Goal: Task Accomplishment & Management: Complete application form

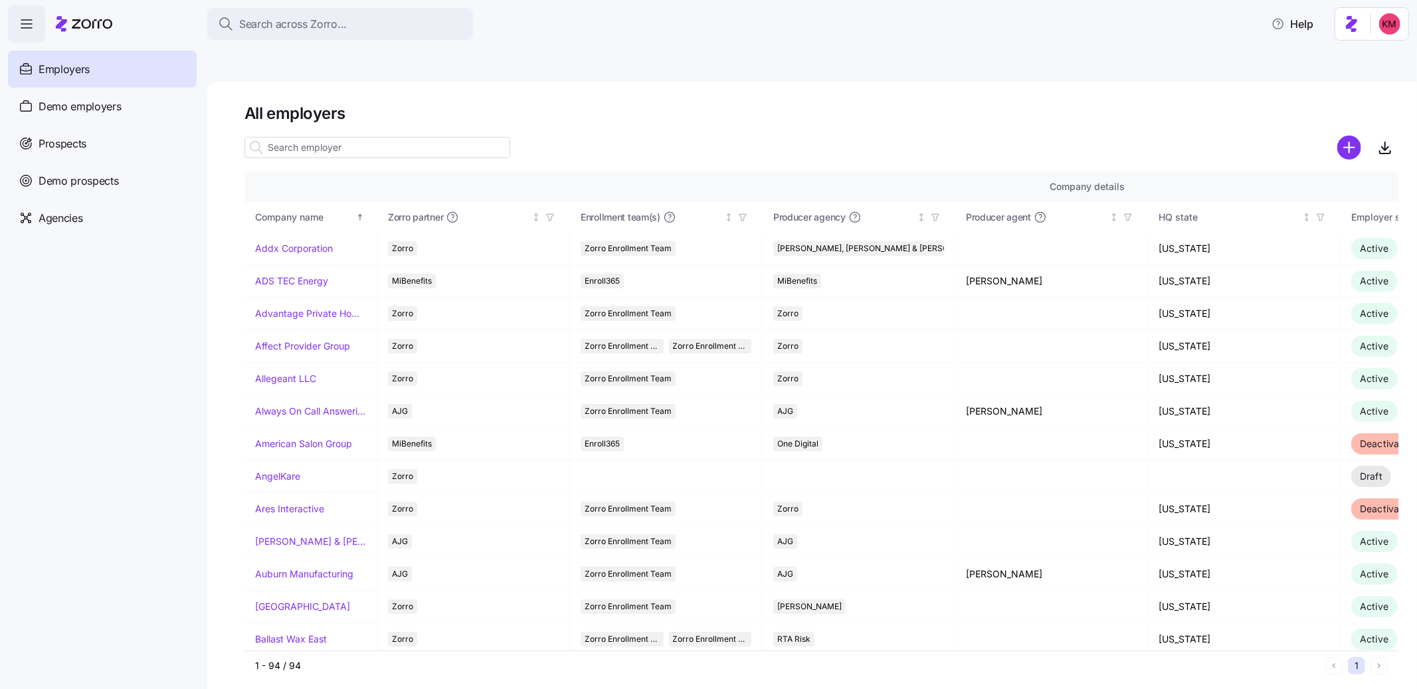
click at [118, 143] on div "Prospects" at bounding box center [102, 143] width 189 height 37
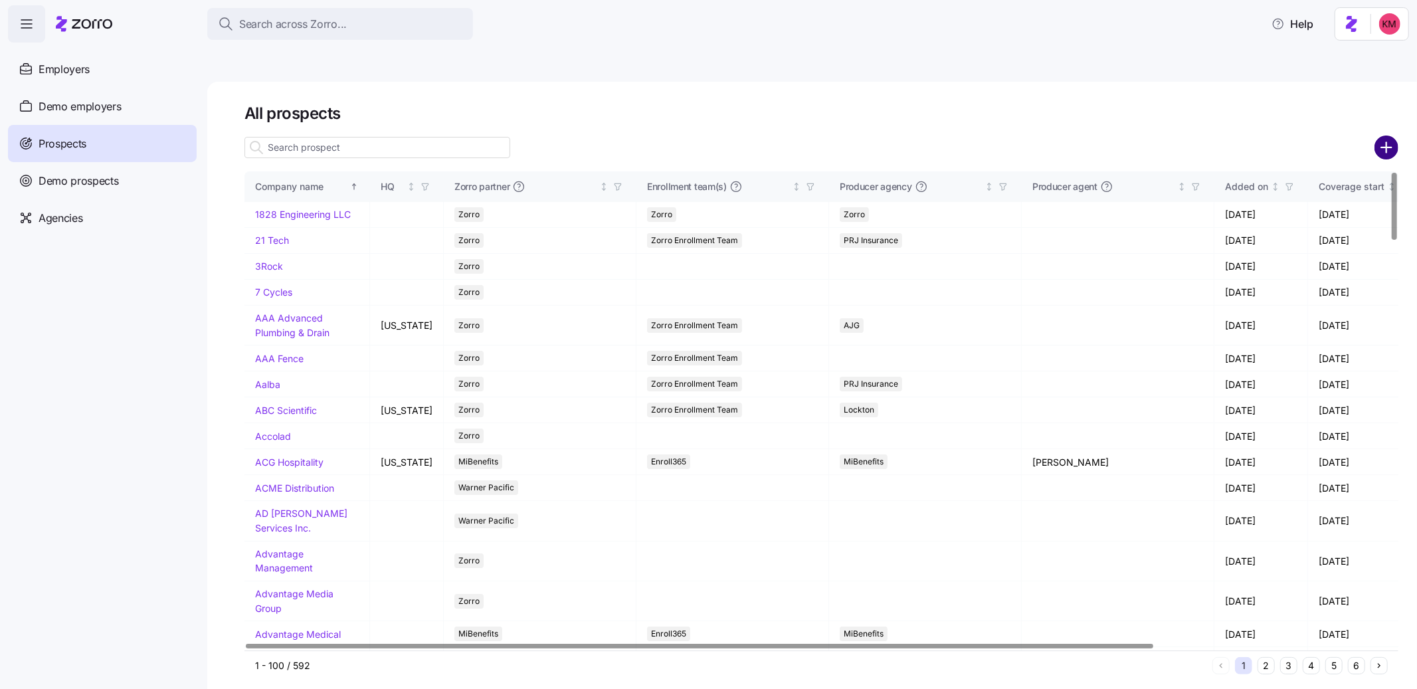
click at [1380, 136] on circle "add icon" at bounding box center [1387, 147] width 22 height 22
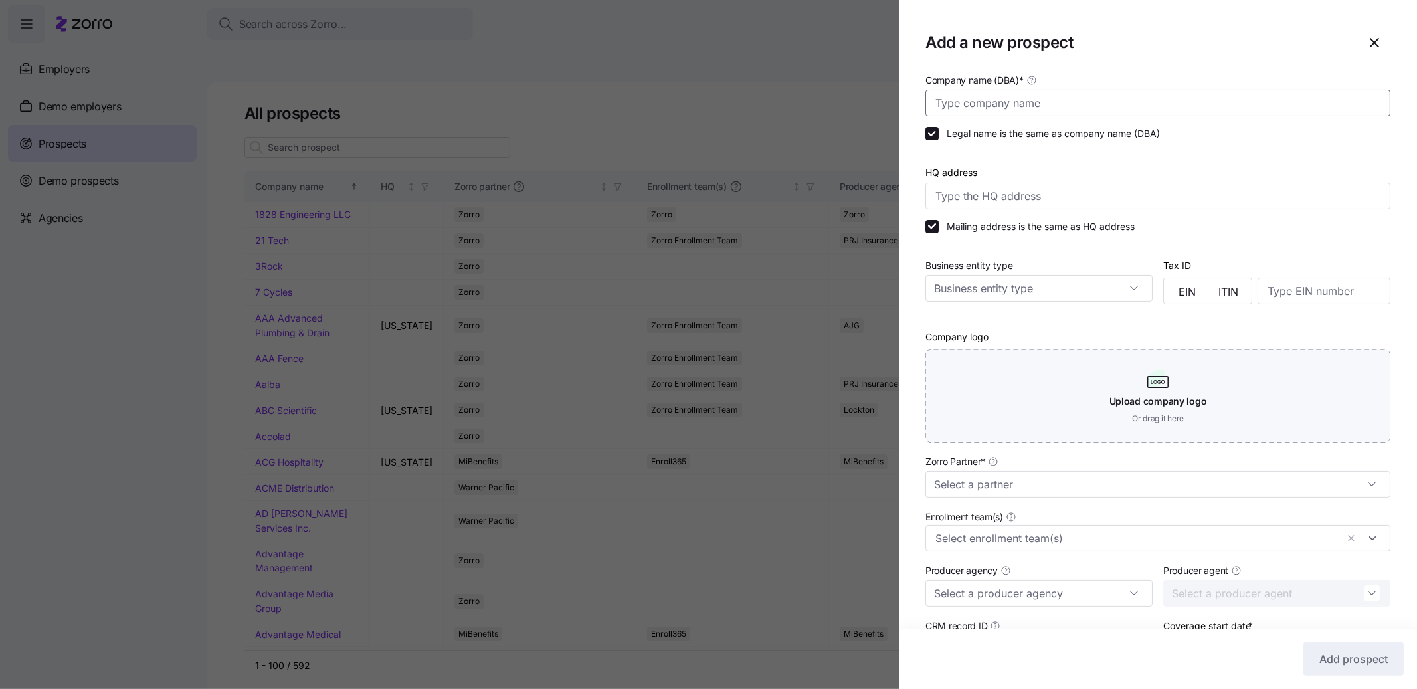
click at [1157, 90] on input "Company name (DBA) *" at bounding box center [1157, 103] width 465 height 27
paste input "Hispanic Center Lehigh Valley"
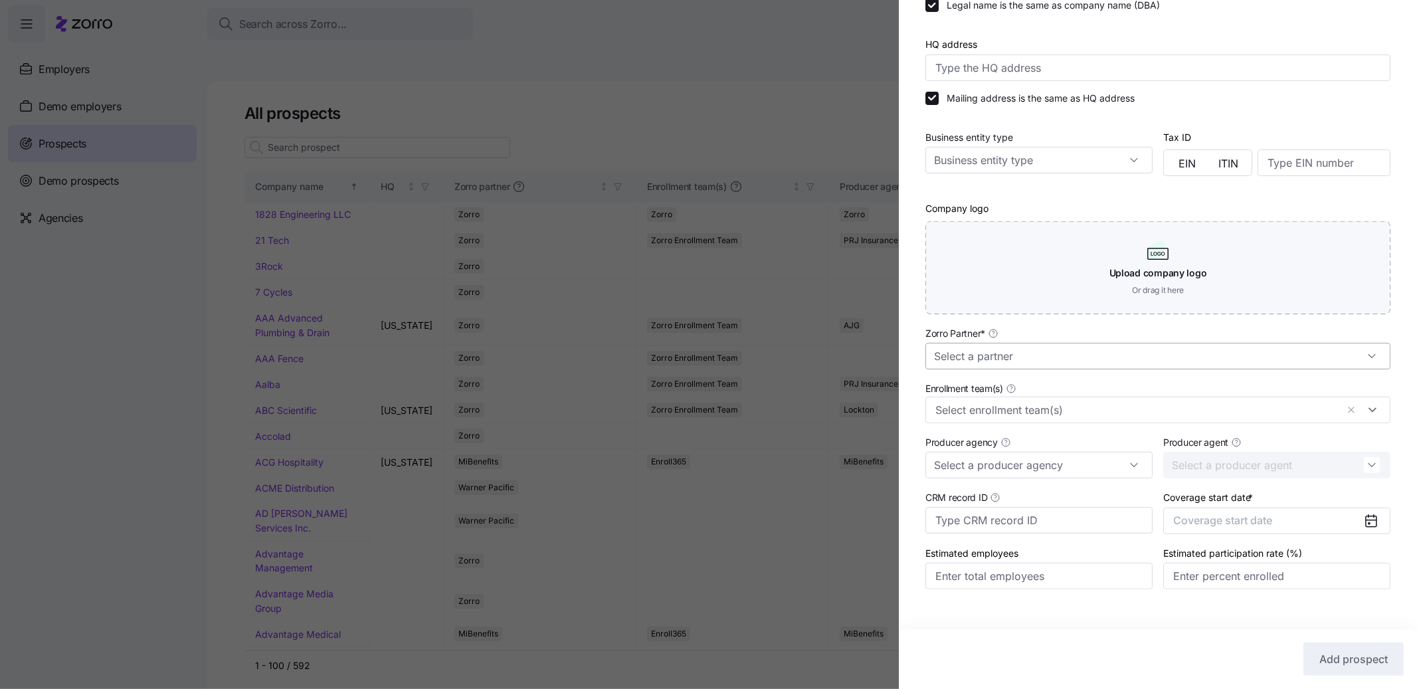
scroll to position [147, 0]
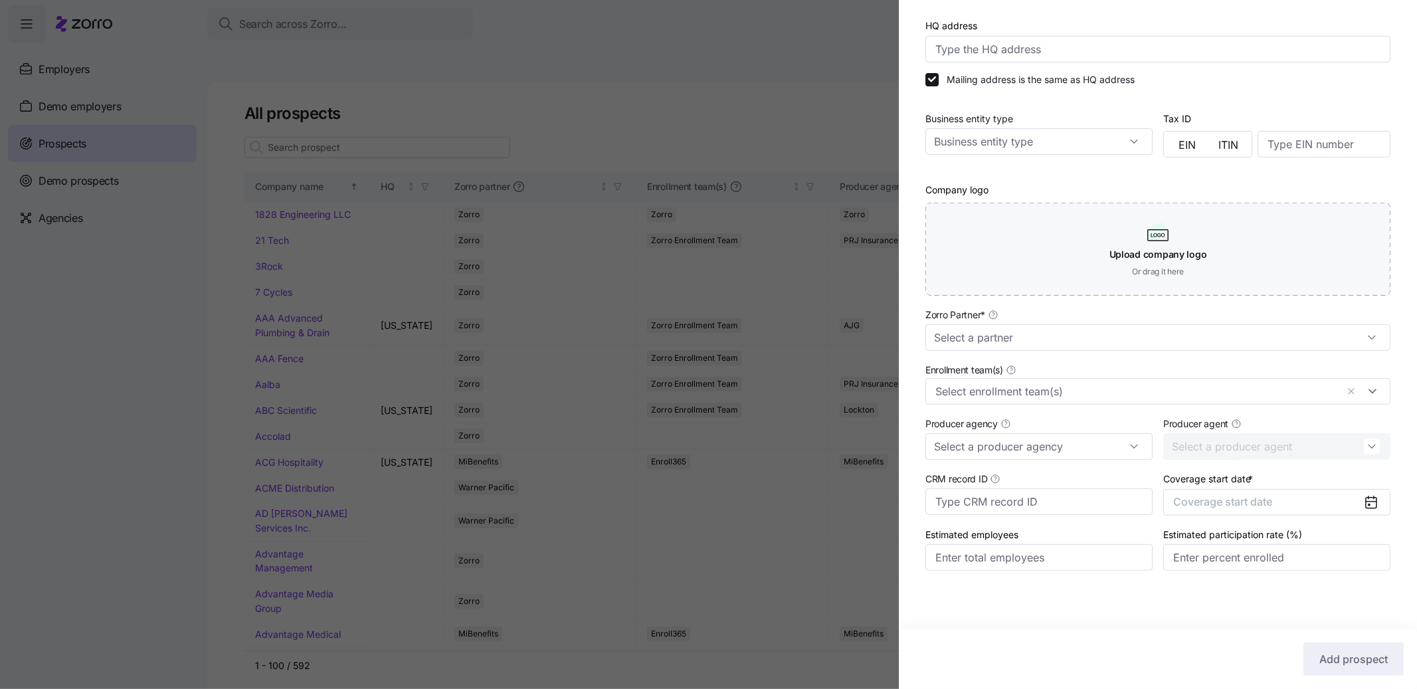
type input "Hispanic Center Lehigh Valley"
click at [1101, 311] on div "Zorro Partner *" at bounding box center [1157, 328] width 465 height 45
click at [1094, 330] on input "Zorro Partner *" at bounding box center [1157, 337] width 465 height 27
click at [1052, 444] on div "Zorro" at bounding box center [1152, 448] width 443 height 25
type input "Zorro"
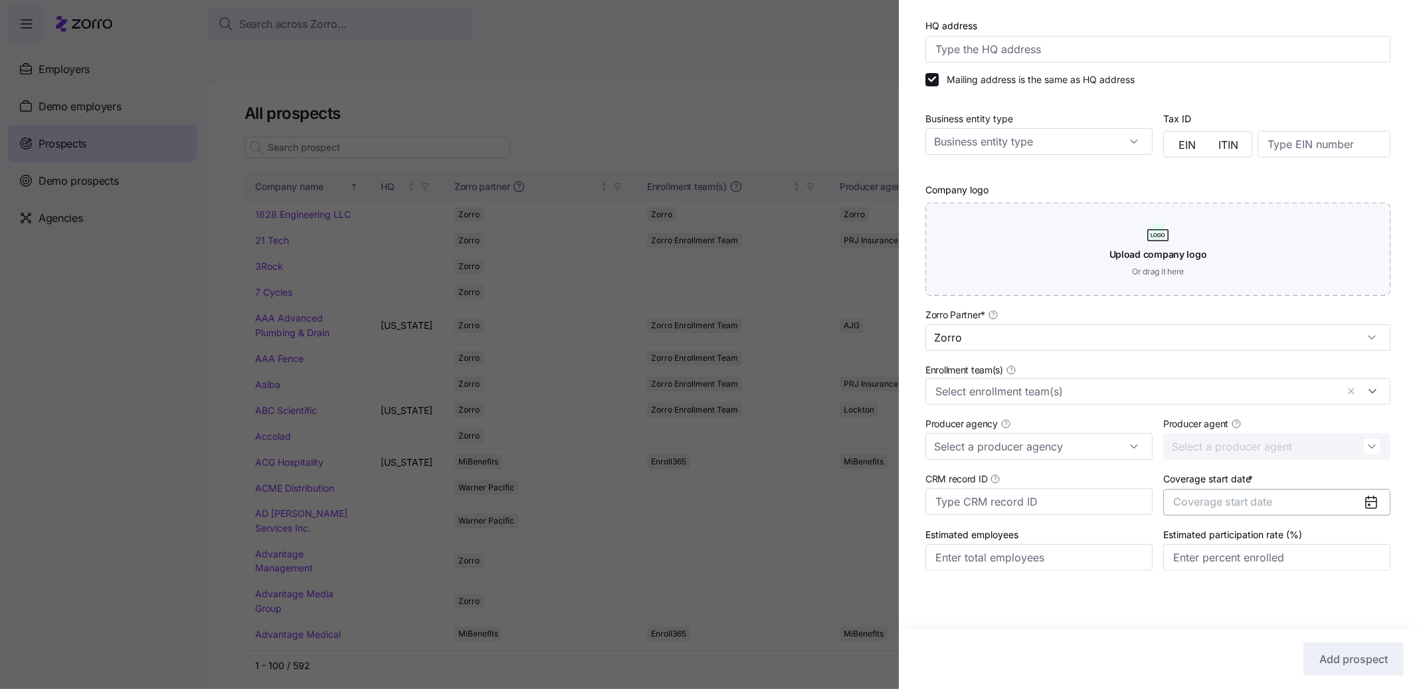
click at [1228, 512] on button "Coverage start date" at bounding box center [1276, 502] width 227 height 27
click at [1270, 664] on button "Nov" at bounding box center [1269, 662] width 66 height 28
click at [1333, 642] on button "Add prospect" at bounding box center [1353, 658] width 100 height 33
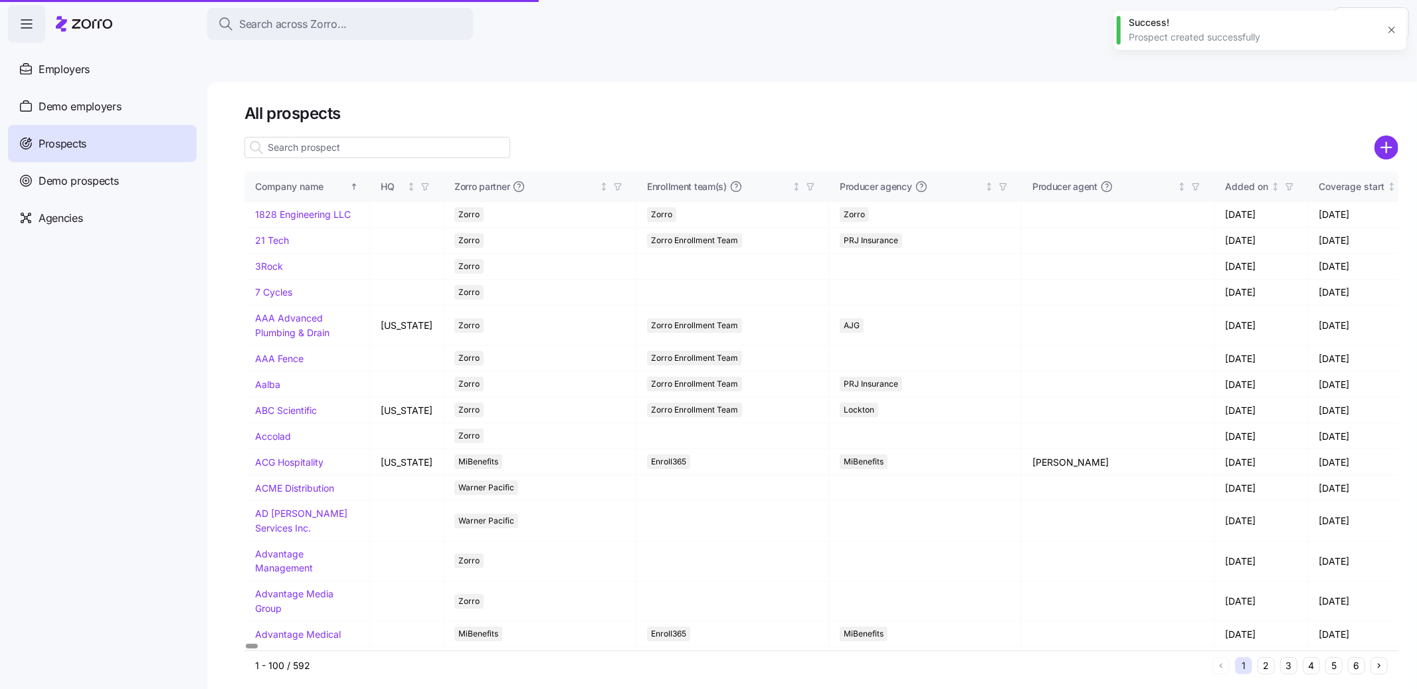
click at [486, 137] on input at bounding box center [377, 147] width 266 height 21
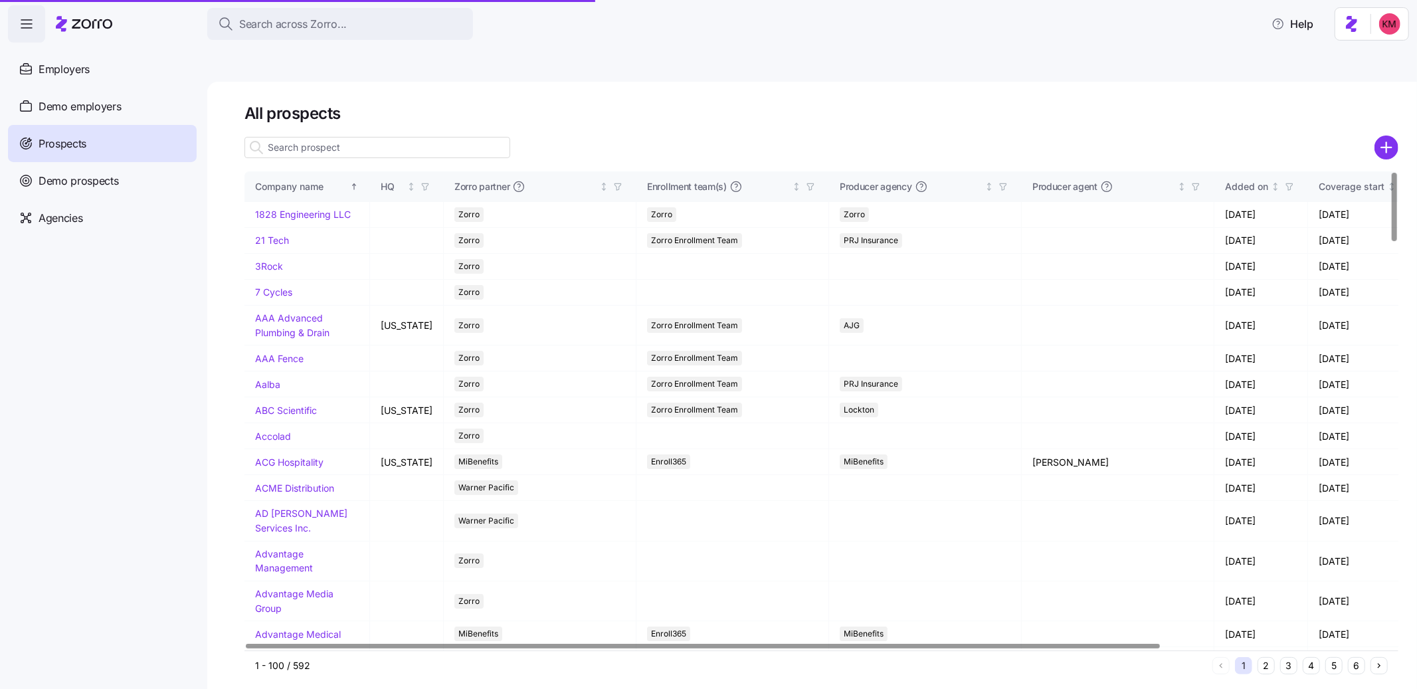
click at [446, 137] on input at bounding box center [377, 147] width 266 height 21
paste input "Hispanic Center Lehigh Valley"
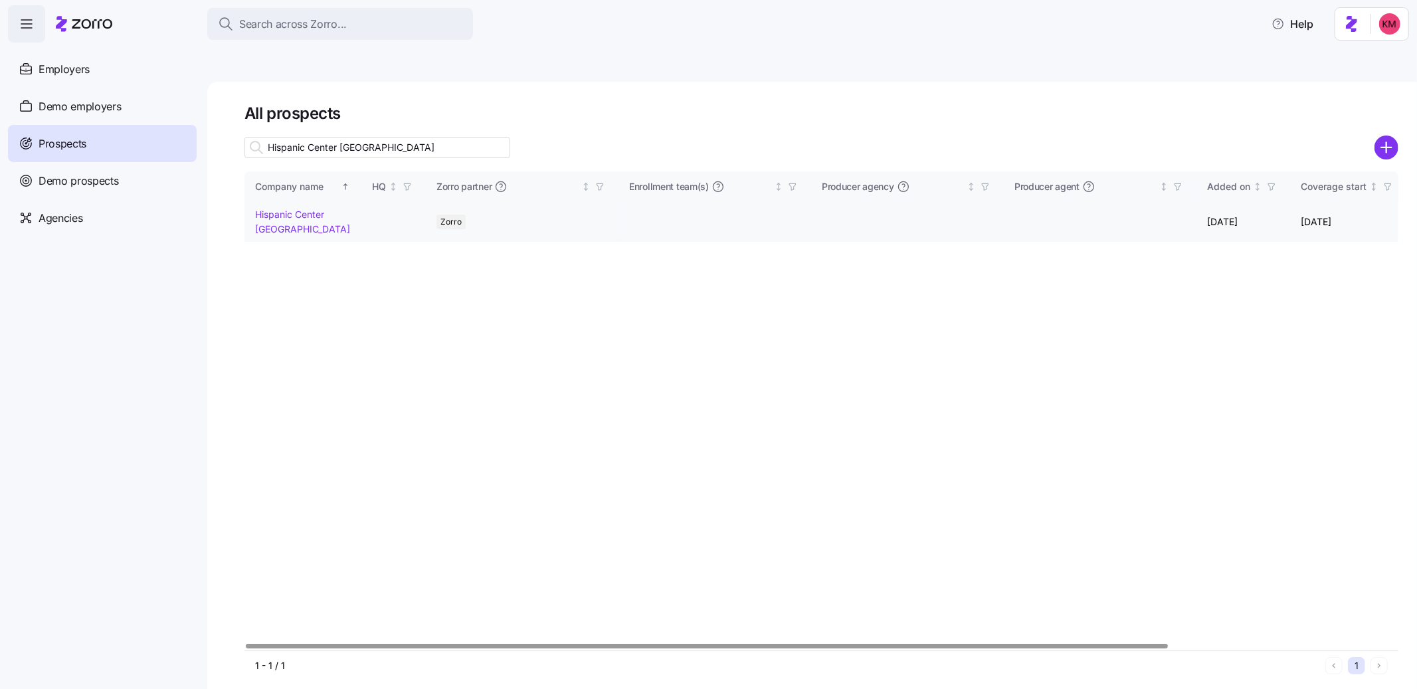
type input "Hispanic Center Lehigh Valley"
click at [294, 209] on link "Hispanic Center Lehigh Valley" at bounding box center [302, 222] width 95 height 26
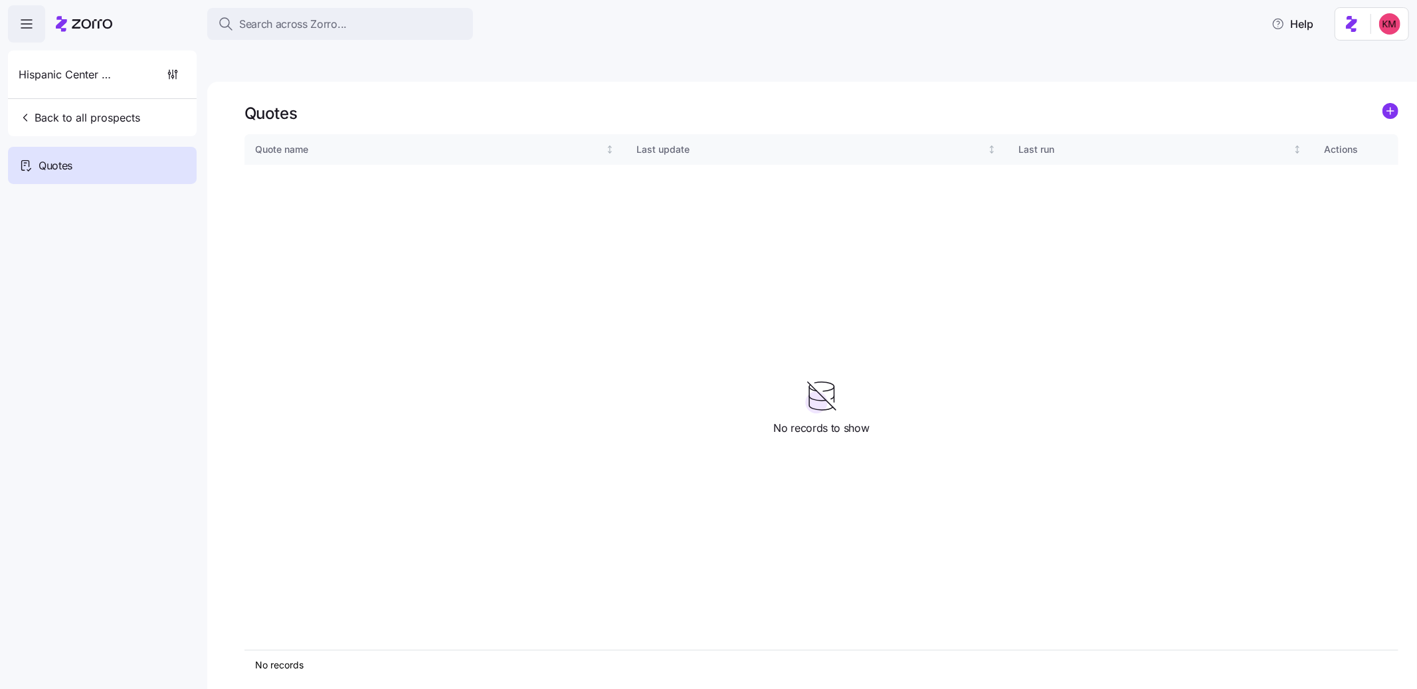
click at [1400, 82] on div "Quotes Quote name Last update Last run Actions No records 1 No records to show" at bounding box center [812, 401] width 1210 height 638
click at [1392, 104] on circle "add icon" at bounding box center [1390, 111] width 15 height 15
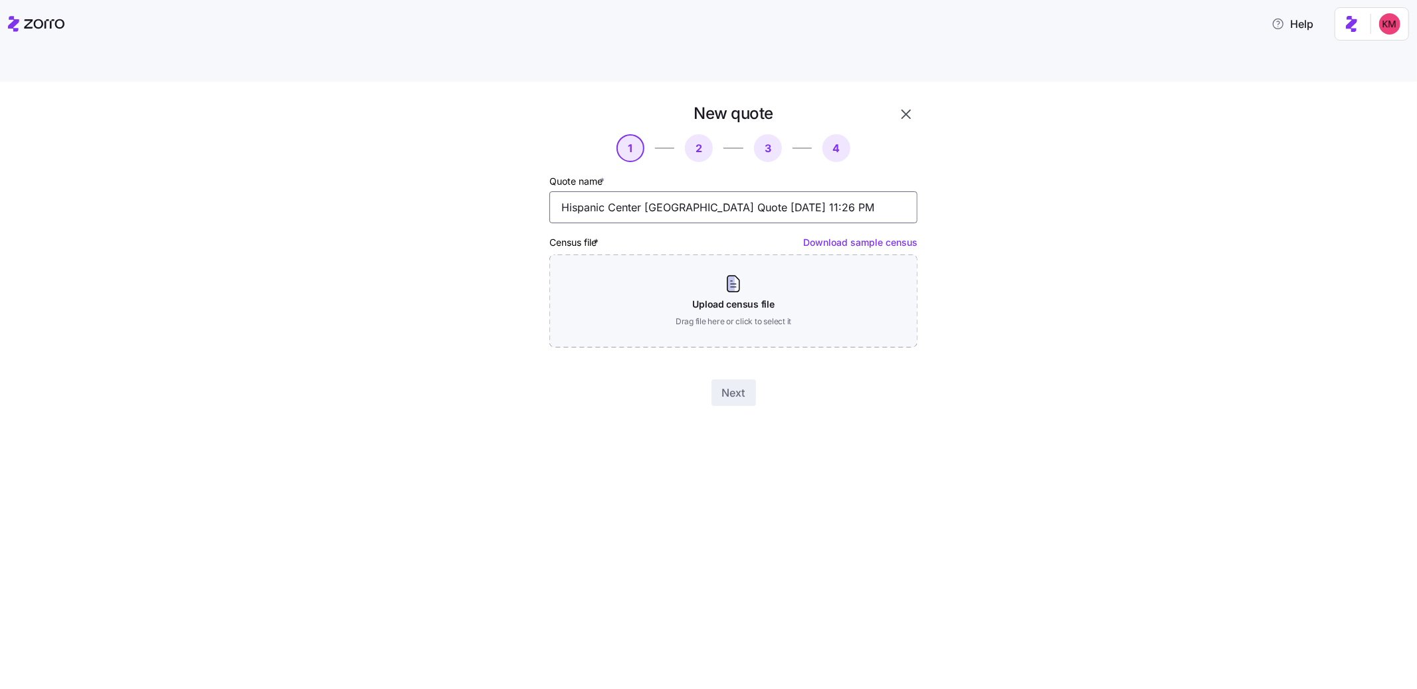
click at [715, 191] on input "Hispanic Center Lehigh Valley Quote 08/28/2025 11:26 PM" at bounding box center [733, 207] width 368 height 32
type input "Hispanic Center Lehigh Valley Current Quote 08/28/2025 11:26 PM"
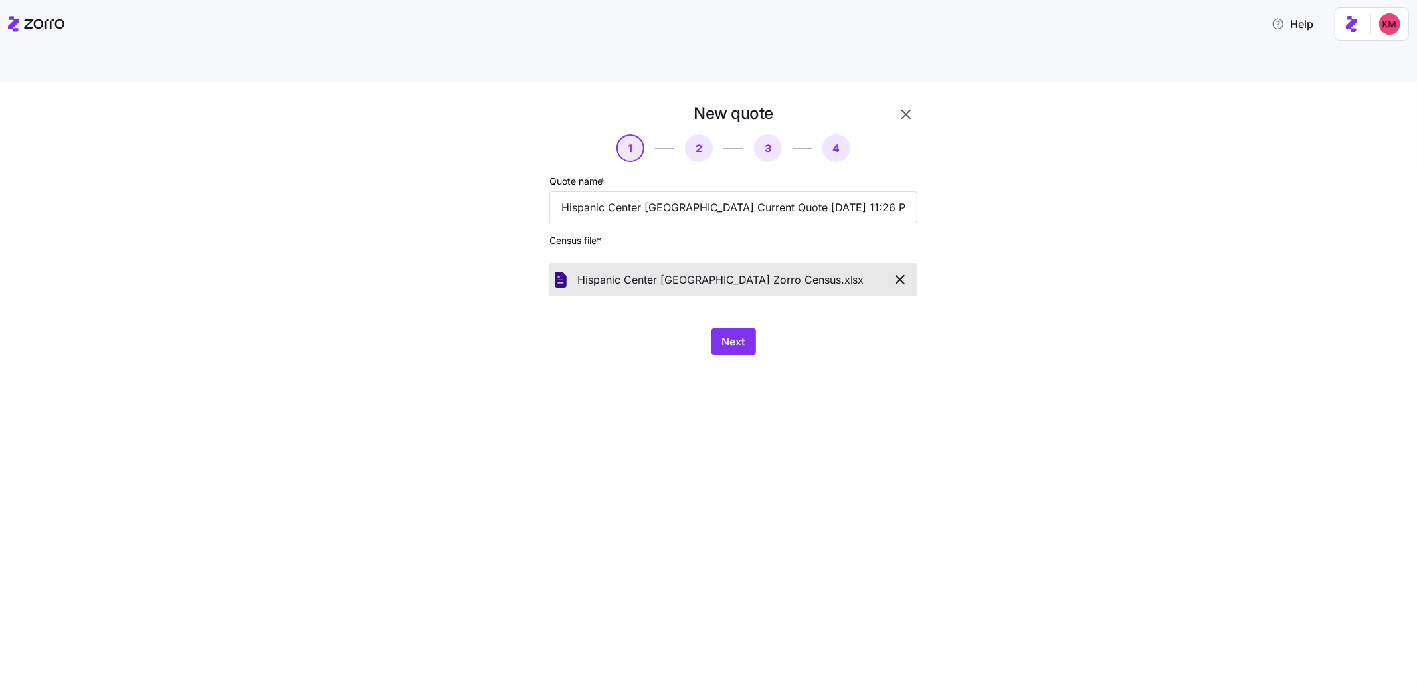
click at [575, 356] on div "New quote 1 2 3 4 Quote name * Hispanic Center Lehigh Valley Current Quote 08/2…" at bounding box center [708, 401] width 1417 height 638
click at [729, 333] on span "Next" at bounding box center [733, 341] width 23 height 16
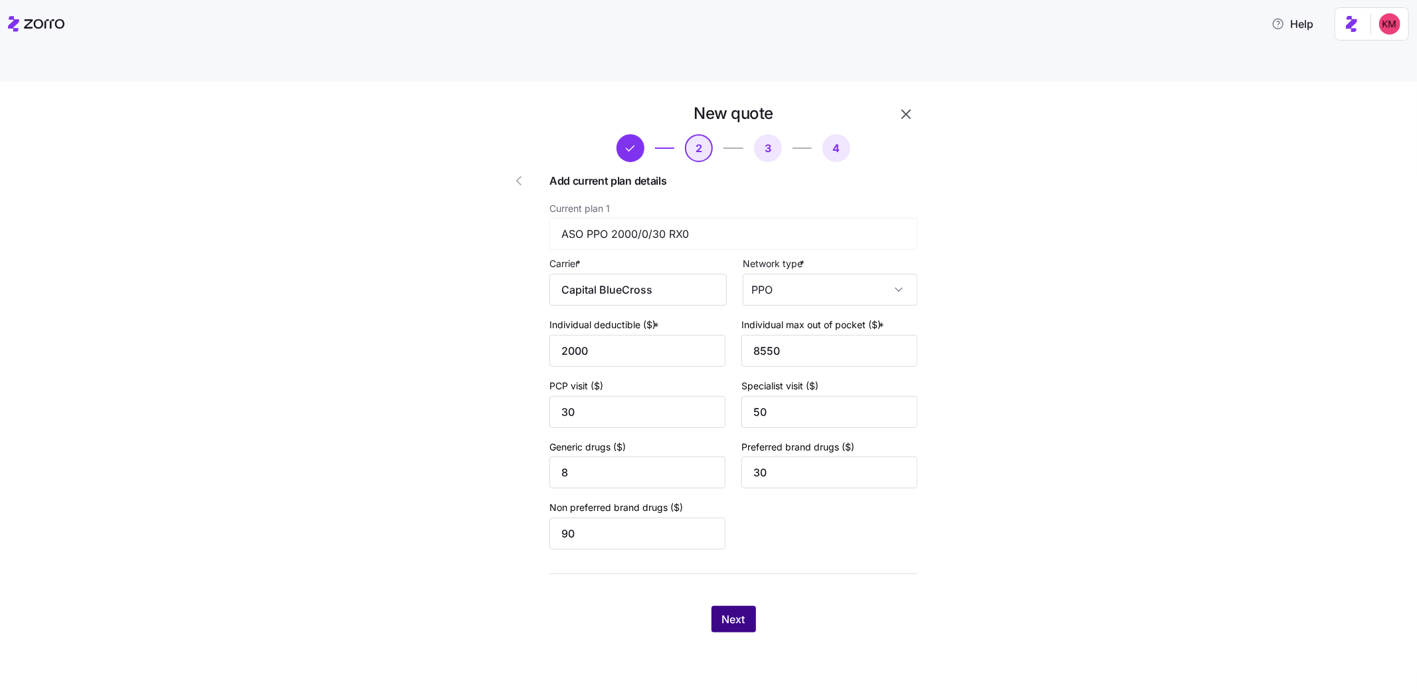
click at [729, 611] on span "Next" at bounding box center [733, 619] width 23 height 16
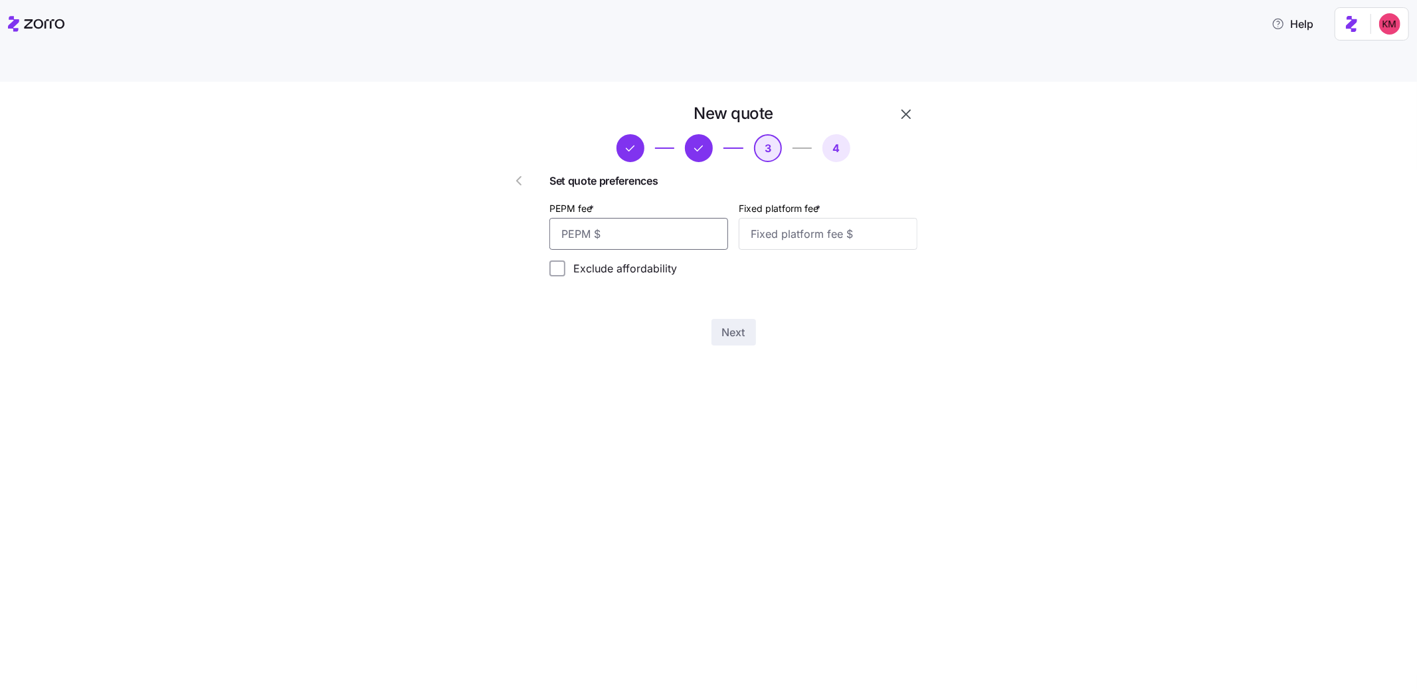
click at [648, 218] on input "PEPM fee *" at bounding box center [638, 234] width 179 height 32
type input "20"
type input "1000"
click at [725, 324] on span "Next" at bounding box center [733, 332] width 23 height 16
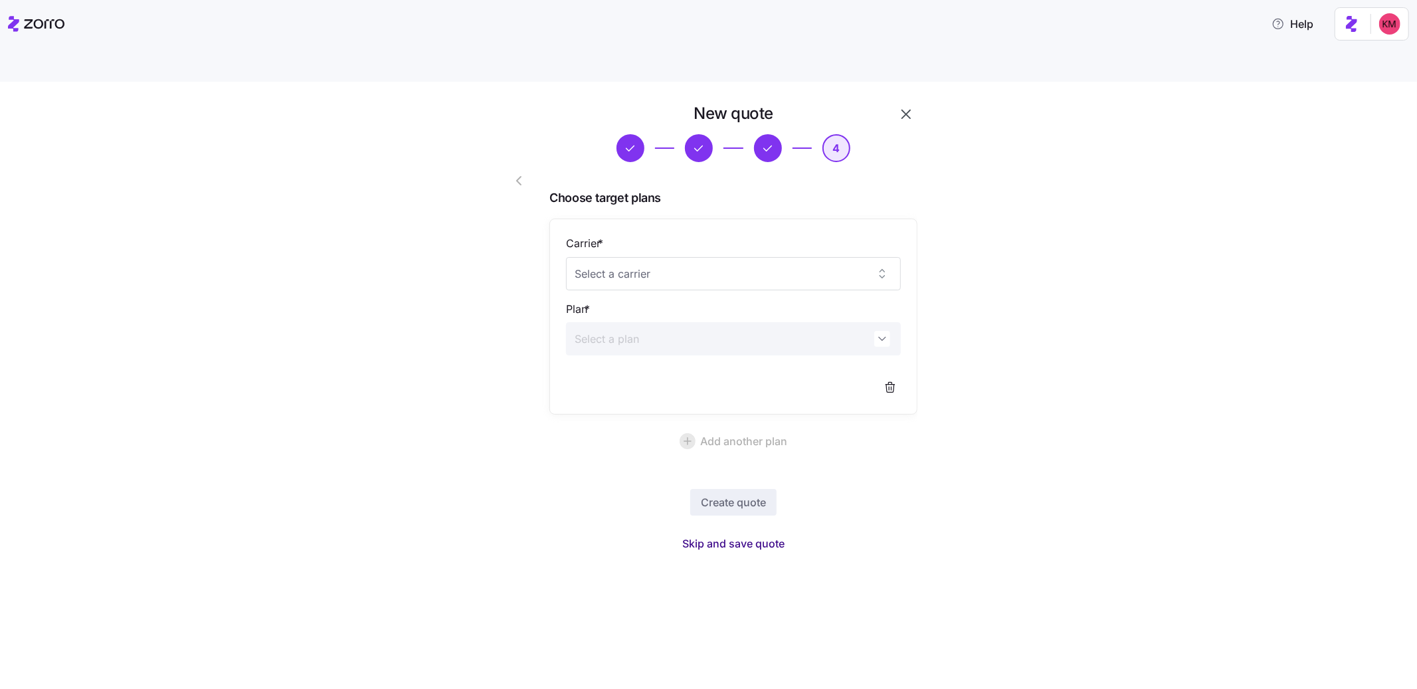
click at [747, 535] on span "Skip and save quote" at bounding box center [733, 543] width 102 height 16
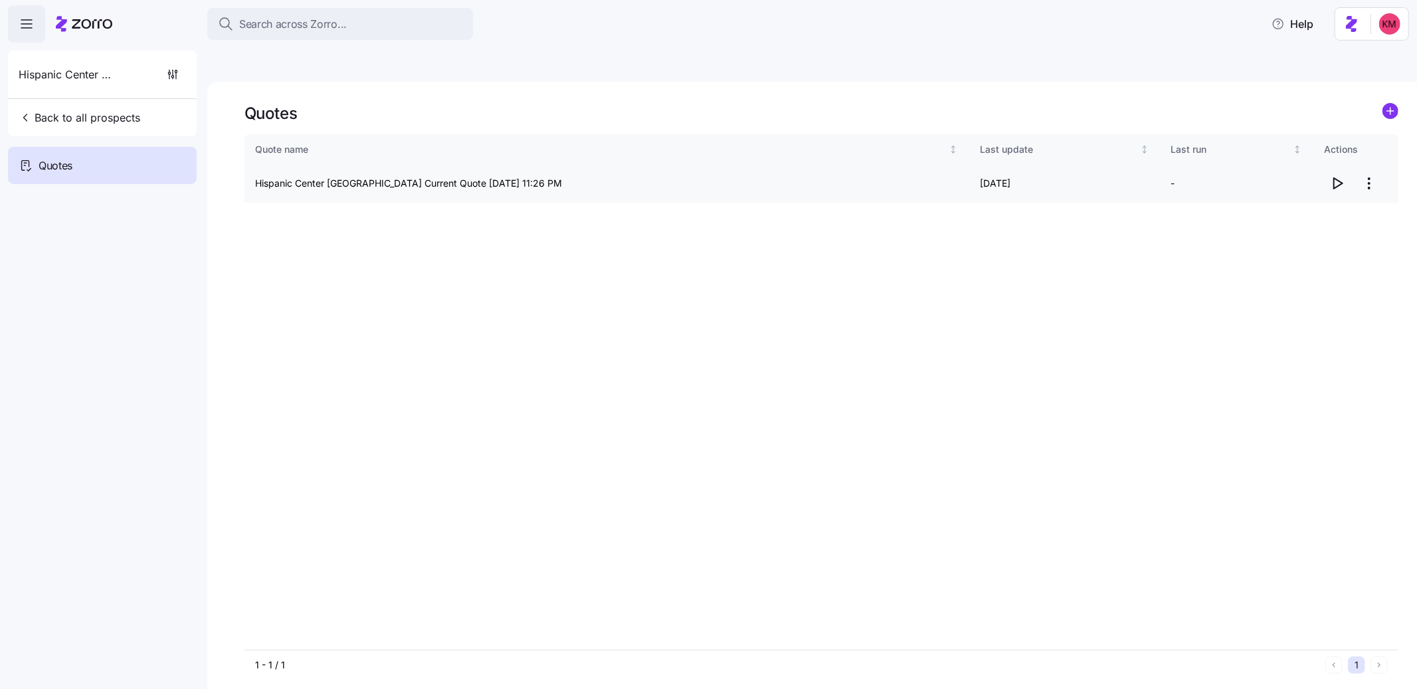
click at [1335, 178] on icon "button" at bounding box center [1338, 183] width 9 height 11
click at [1390, 108] on icon "add icon" at bounding box center [1390, 111] width 0 height 7
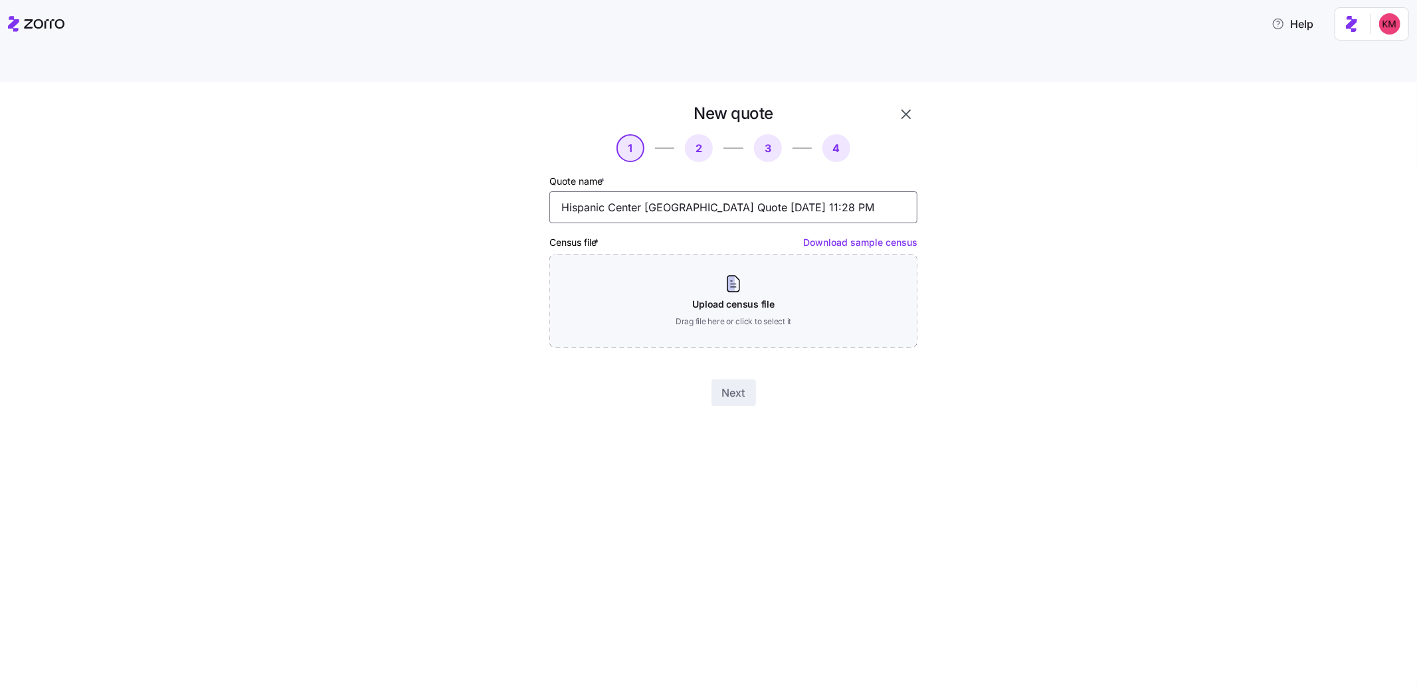
click at [699, 191] on input "Hispanic Center Lehigh Valley Quote 08/28/2025 11:28 PM" at bounding box center [733, 207] width 368 height 32
click at [715, 191] on input "Hispanic Center Lehigh Valley Quote 08/28/2025 11:28 PM" at bounding box center [733, 207] width 368 height 32
type input "Hispanic Center Lehigh Valley Renewal Quote 08/28/2025 11:28 PM"
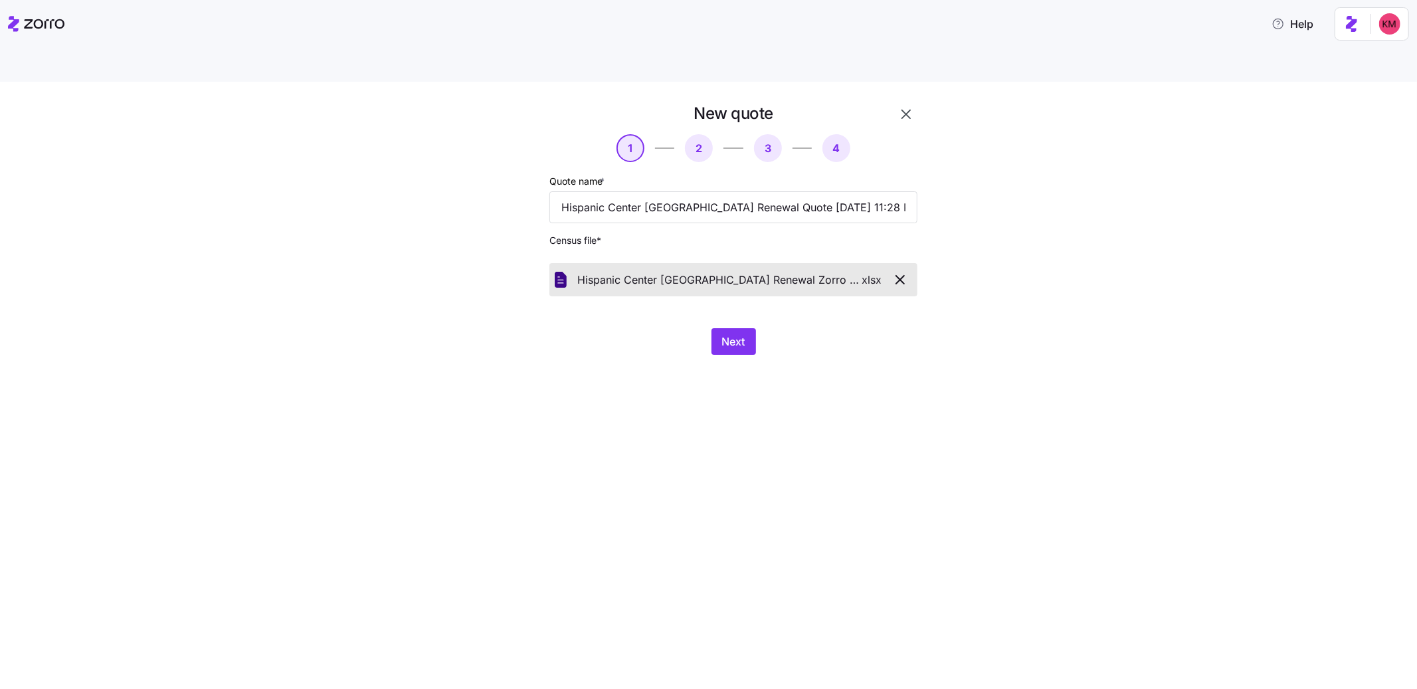
drag, startPoint x: 587, startPoint y: 378, endPoint x: 607, endPoint y: 371, distance: 21.2
click at [588, 378] on div "New quote 1 2 3 4 Quote name * Hispanic Center Lehigh Valley Renewal Quote 08/2…" at bounding box center [708, 401] width 1417 height 638
click at [727, 333] on span "Next" at bounding box center [733, 341] width 23 height 16
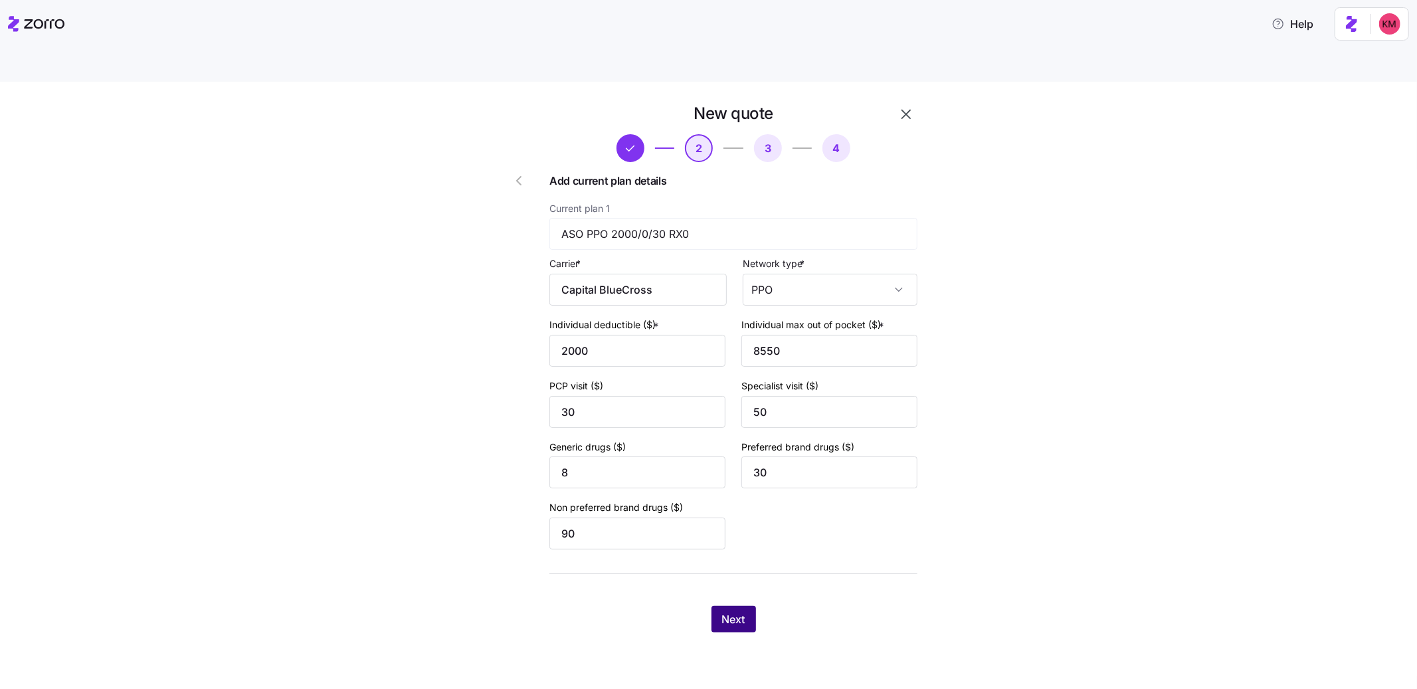
click at [711, 606] on button "Next" at bounding box center [733, 619] width 45 height 27
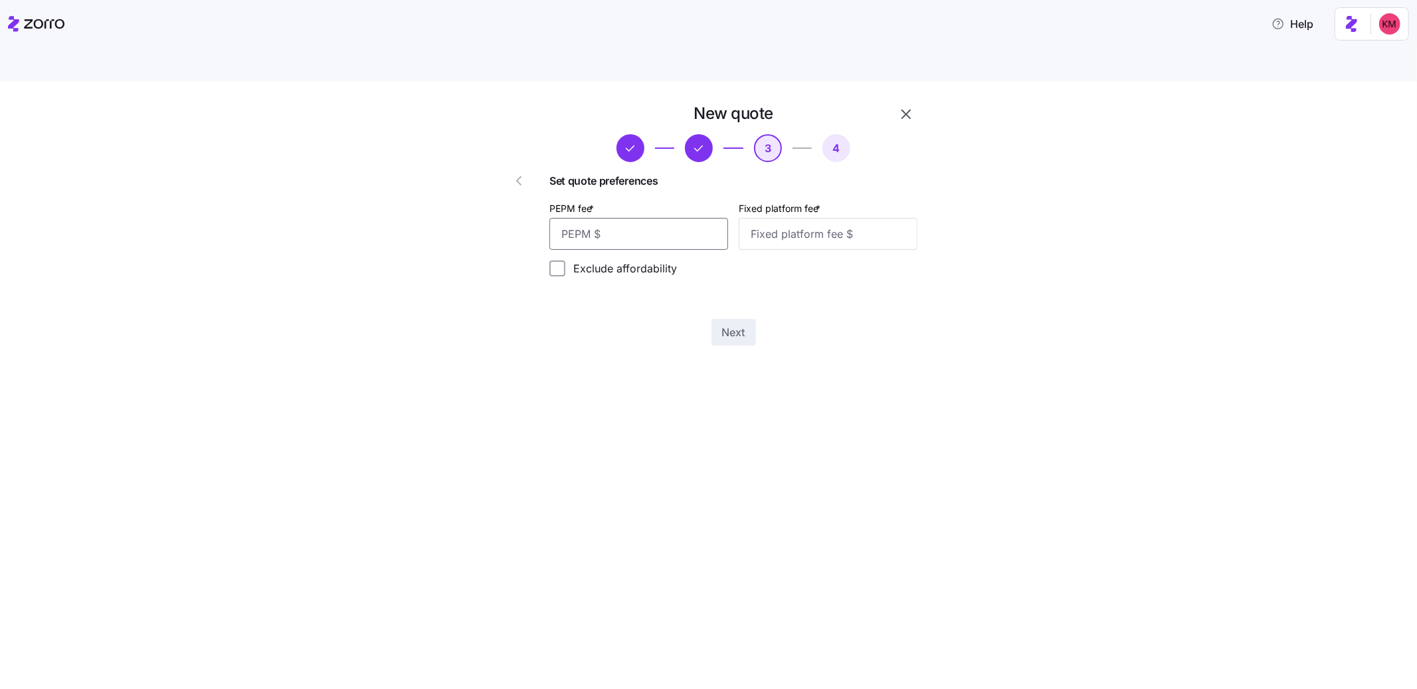
click at [611, 218] on input "PEPM fee *" at bounding box center [638, 234] width 179 height 32
type input "20"
type input "1000"
click at [714, 319] on button "Next" at bounding box center [733, 332] width 45 height 27
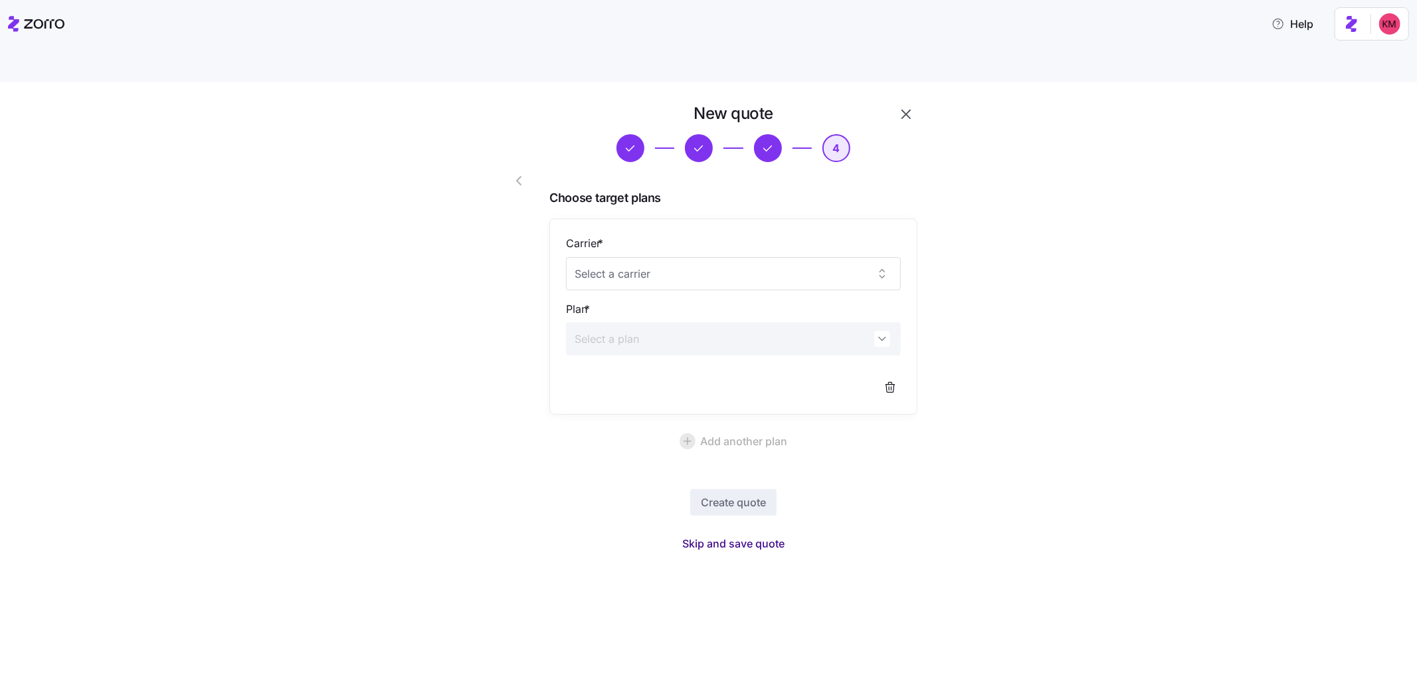
click at [767, 535] on span "Skip and save quote" at bounding box center [733, 543] width 102 height 16
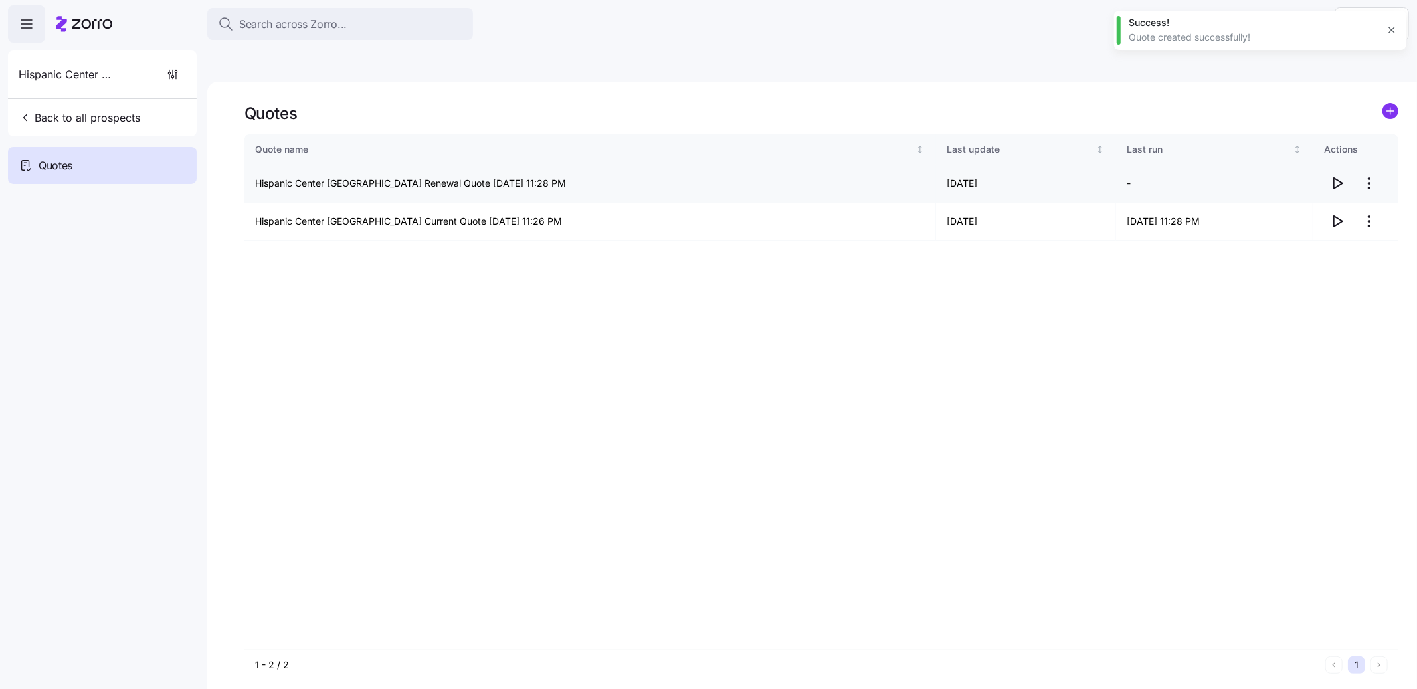
click at [1344, 175] on icon "button" at bounding box center [1337, 183] width 16 height 16
click at [61, 122] on span "Back to all prospects" at bounding box center [80, 118] width 122 height 16
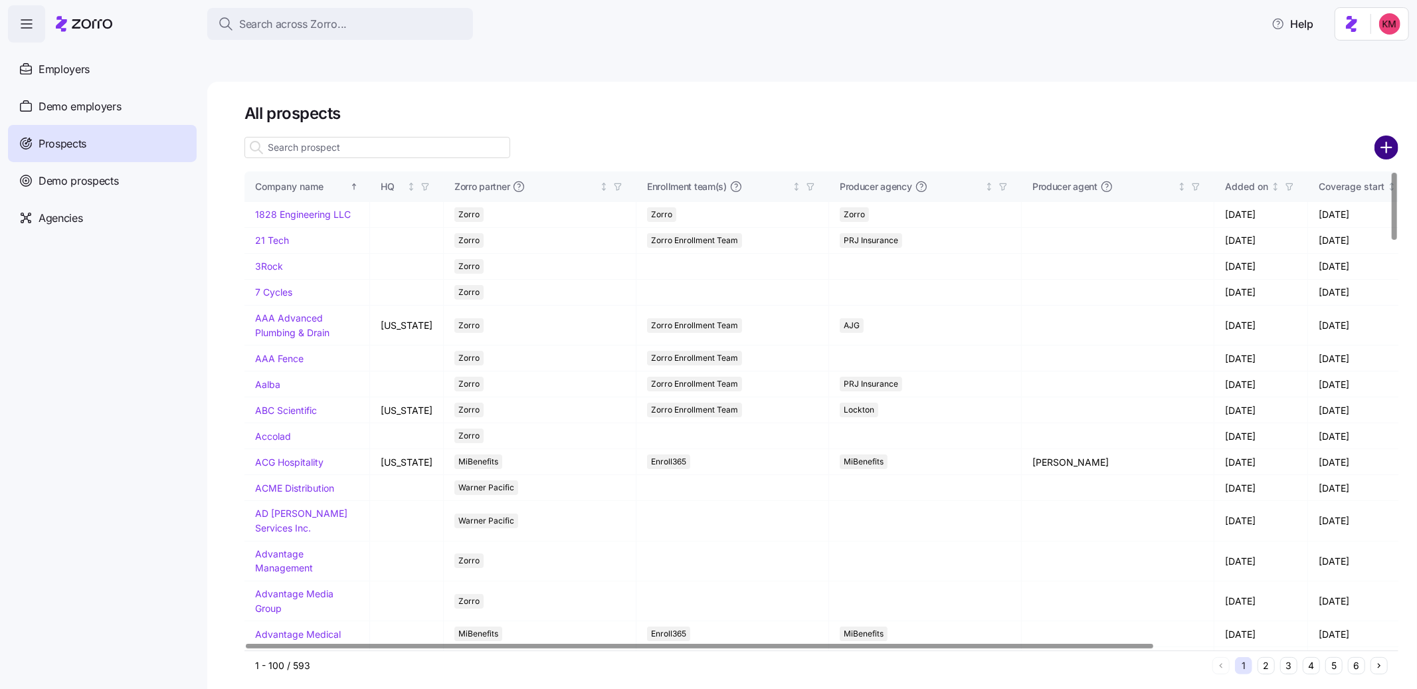
click at [1388, 136] on circle "add icon" at bounding box center [1387, 147] width 22 height 22
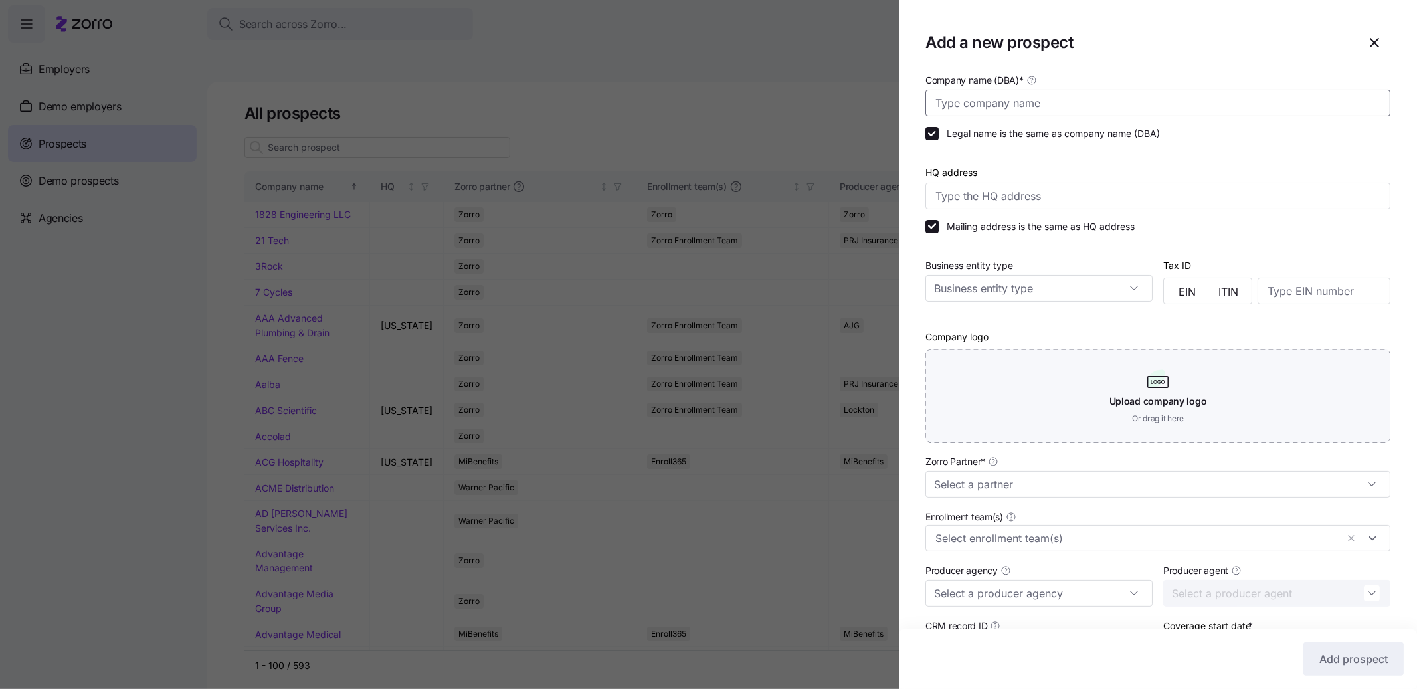
click at [1160, 100] on input "Company name (DBA) *" at bounding box center [1157, 103] width 465 height 27
type input "Lillie Pearl"
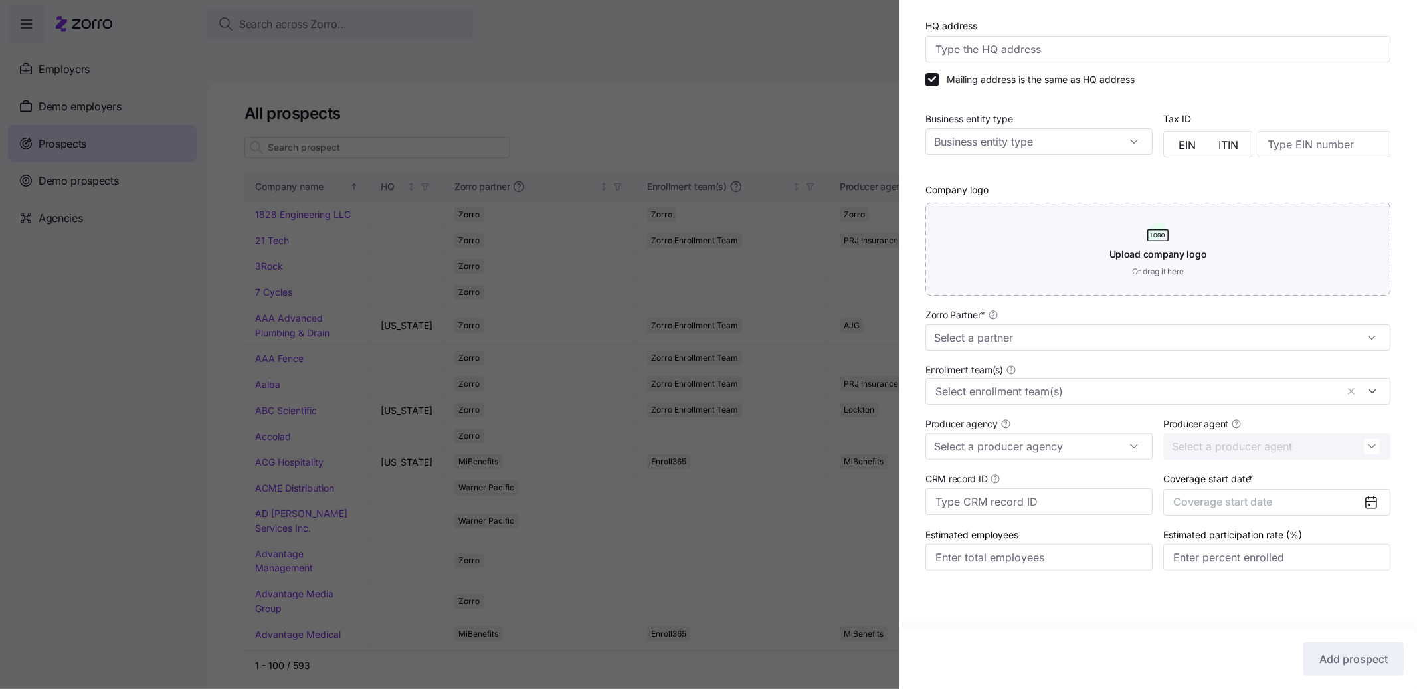
scroll to position [147, 0]
drag, startPoint x: 1066, startPoint y: 337, endPoint x: 1046, endPoint y: 357, distance: 27.7
click at [1065, 338] on input "Zorro Partner *" at bounding box center [1157, 337] width 465 height 27
click at [997, 452] on div "Zorro" at bounding box center [1152, 448] width 443 height 25
type input "Zorro"
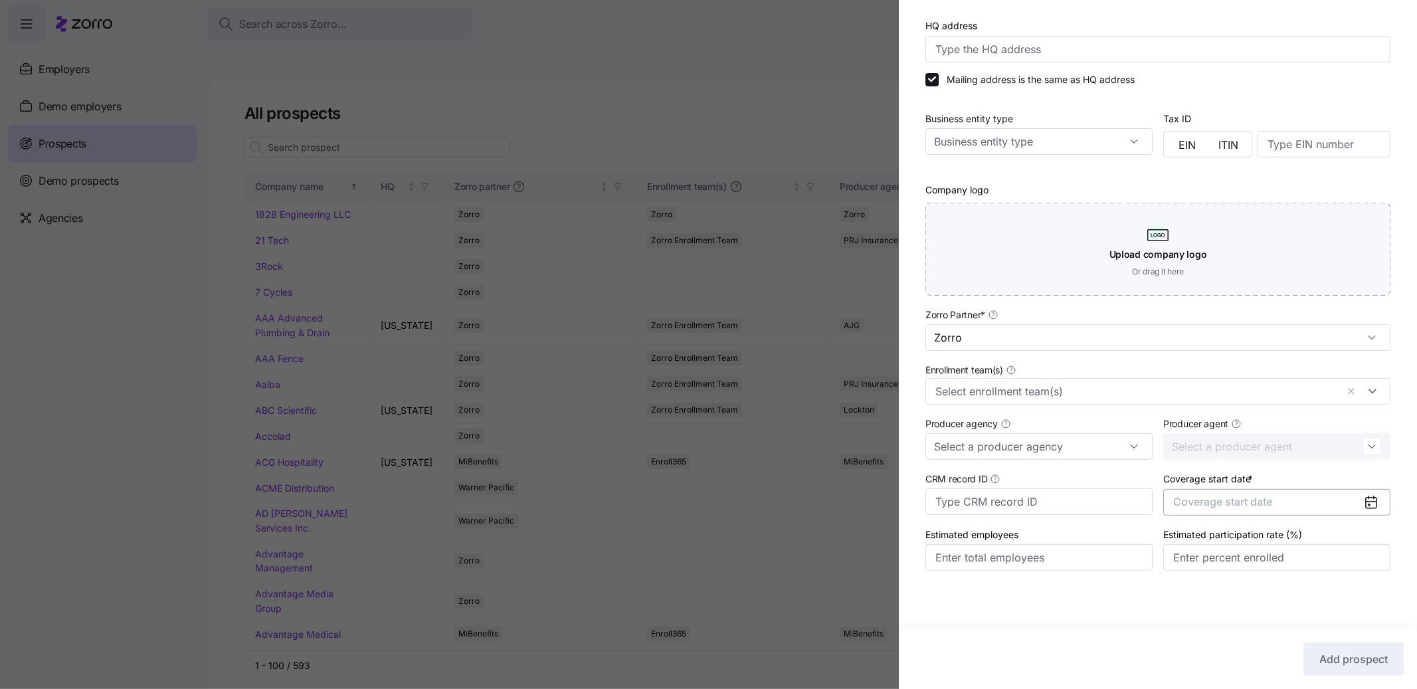
click at [1224, 504] on span "Coverage start date" at bounding box center [1222, 501] width 99 height 13
click at [1276, 662] on button "Nov" at bounding box center [1269, 662] width 66 height 28
click at [1322, 636] on div "Add prospect" at bounding box center [1158, 659] width 518 height 60
click at [1324, 652] on span "Add prospect" at bounding box center [1353, 659] width 68 height 16
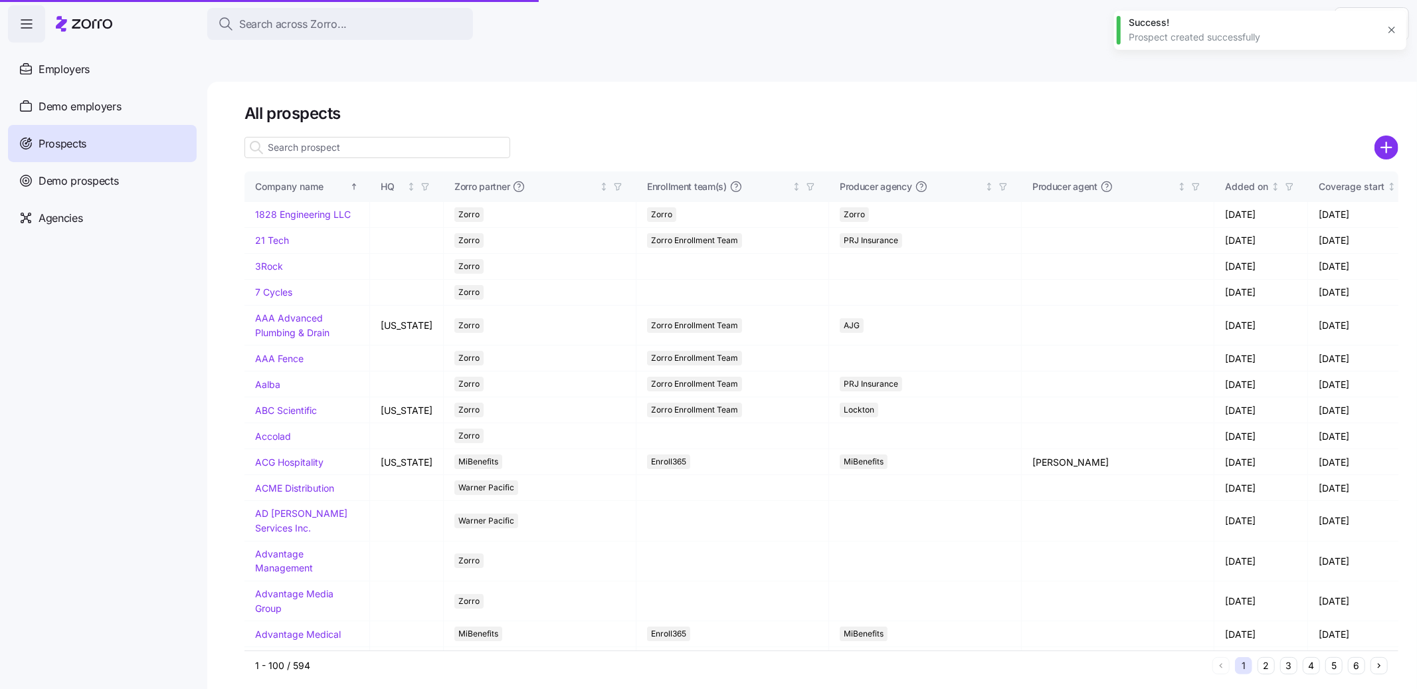
click at [1297, 657] on button "3" at bounding box center [1288, 665] width 17 height 17
click at [1295, 657] on button "3" at bounding box center [1288, 665] width 17 height 17
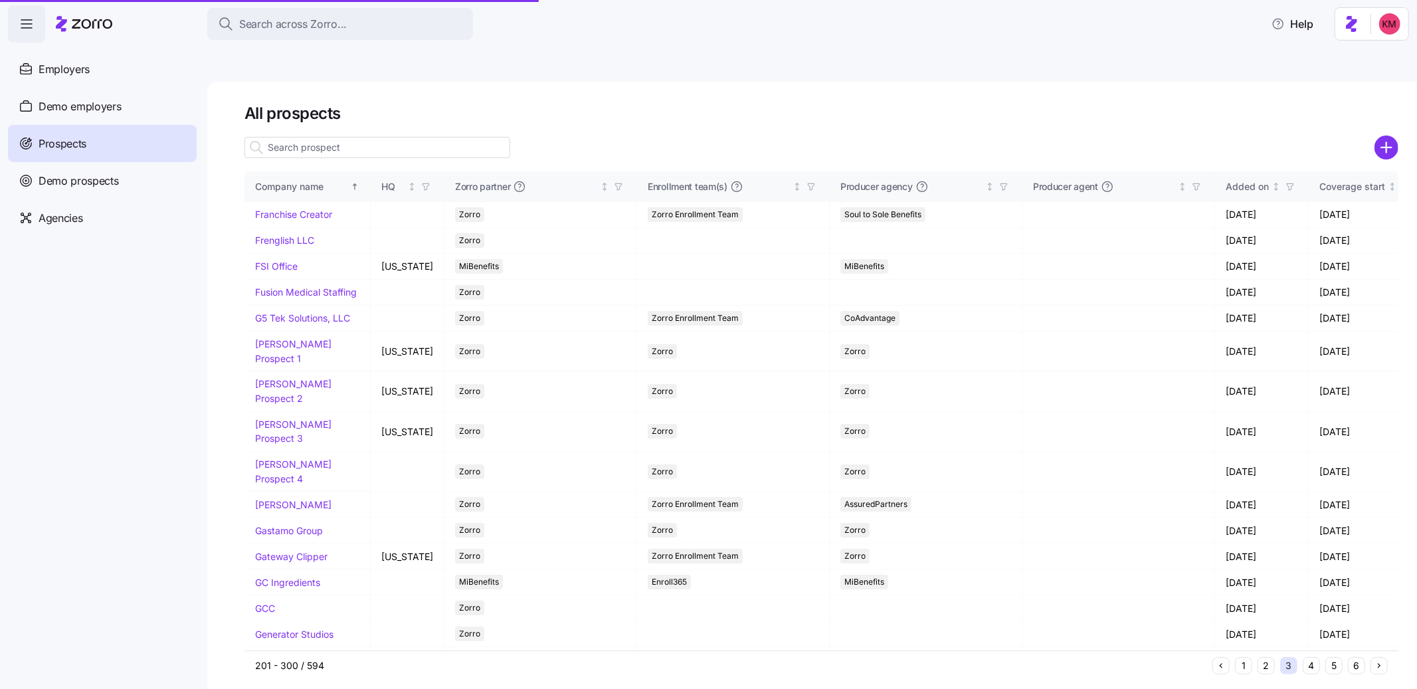
click at [1295, 657] on button "3" at bounding box center [1288, 665] width 17 height 17
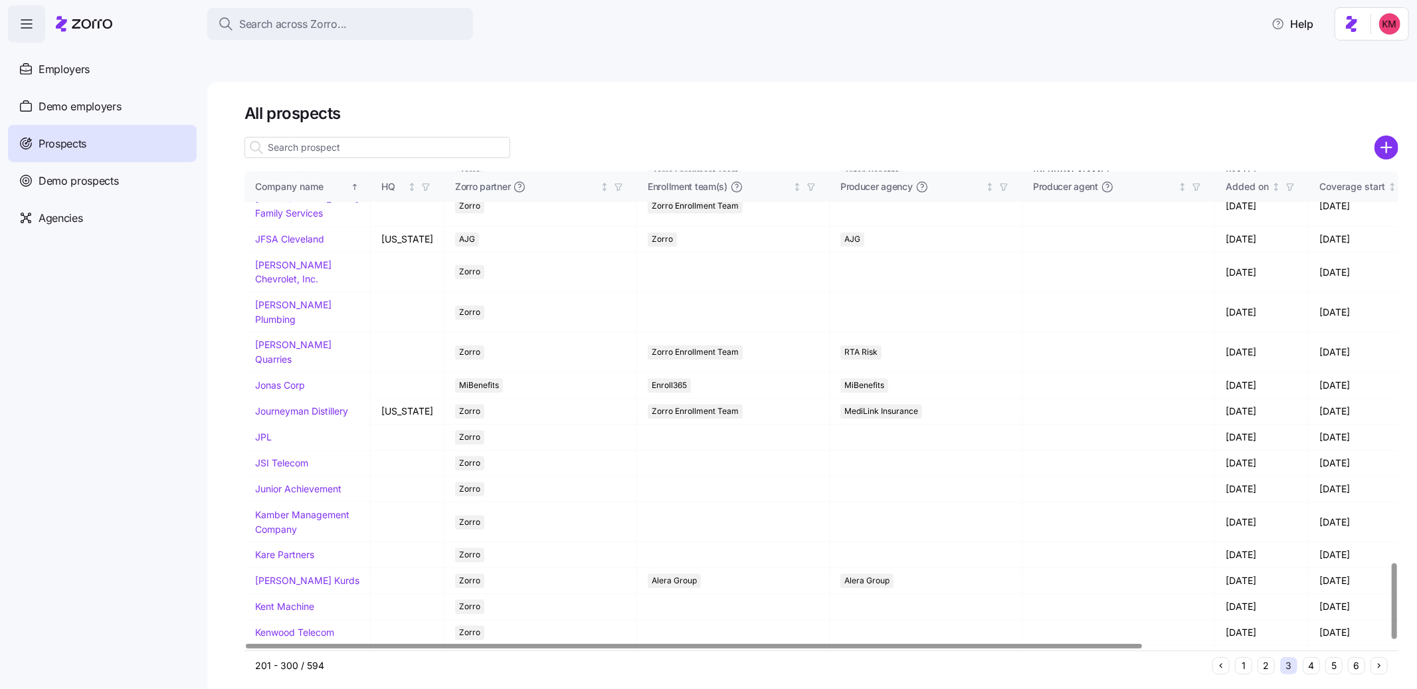
scroll to position [2502, 0]
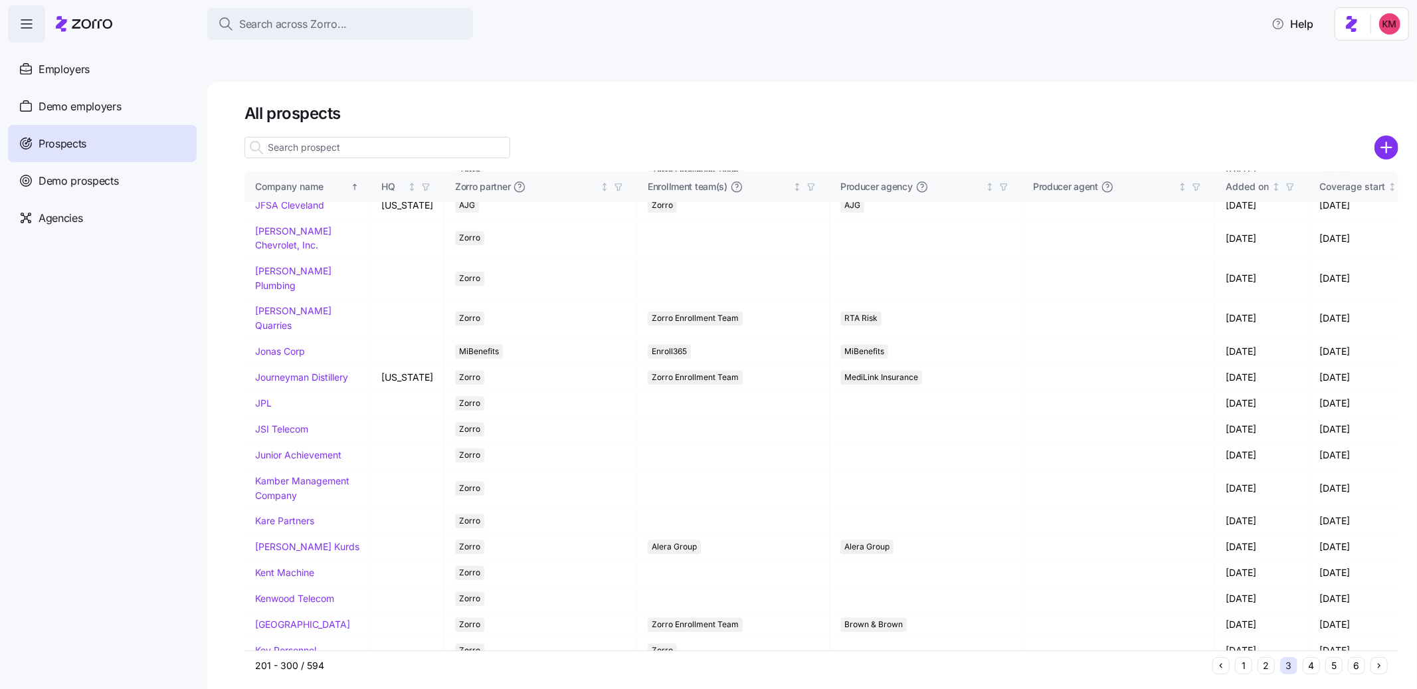
click at [1317, 657] on button "4" at bounding box center [1311, 665] width 17 height 17
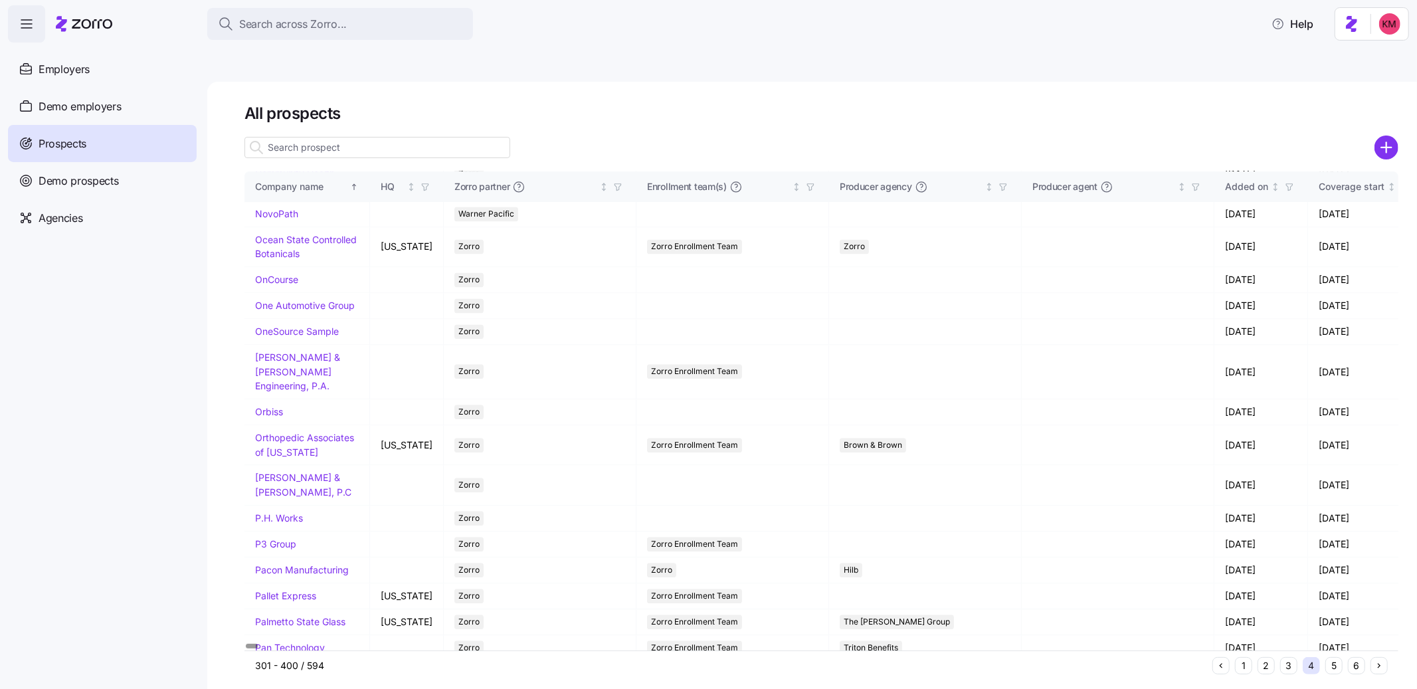
scroll to position [0, 0]
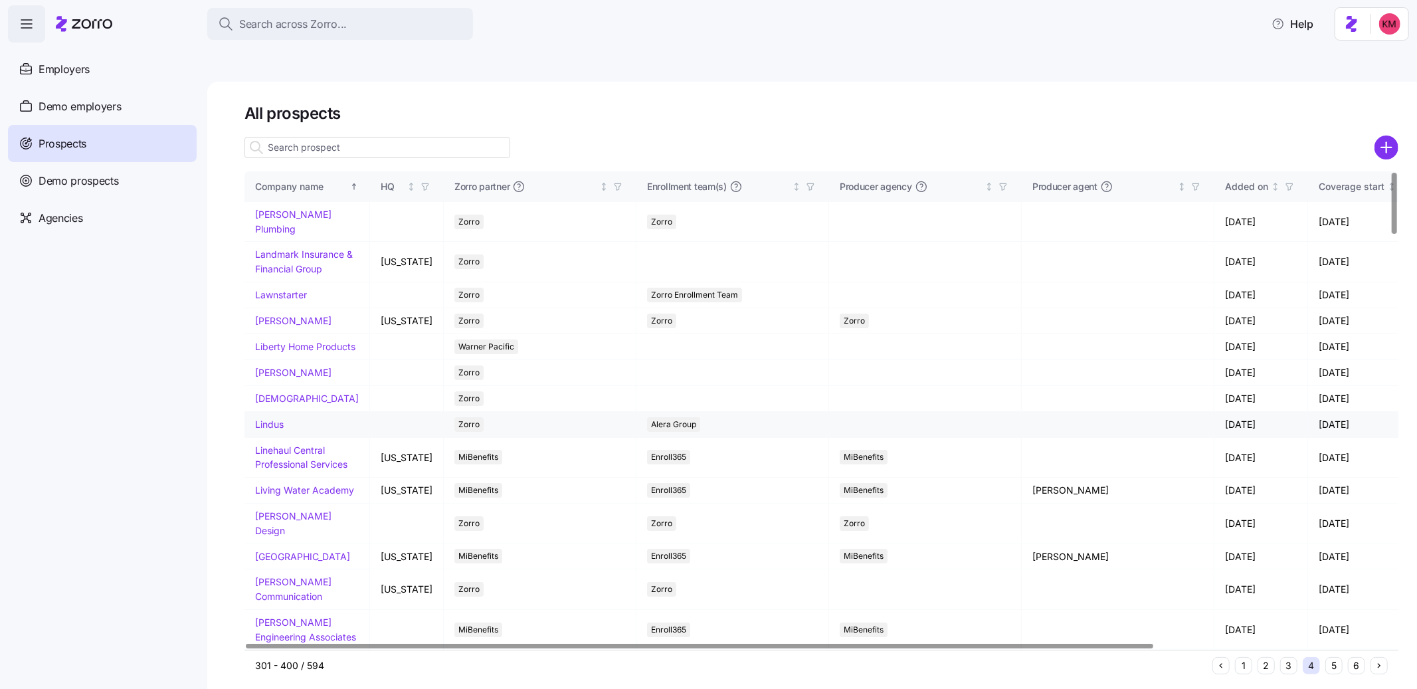
click at [288, 371] on link "Lillie Pearl" at bounding box center [293, 372] width 76 height 11
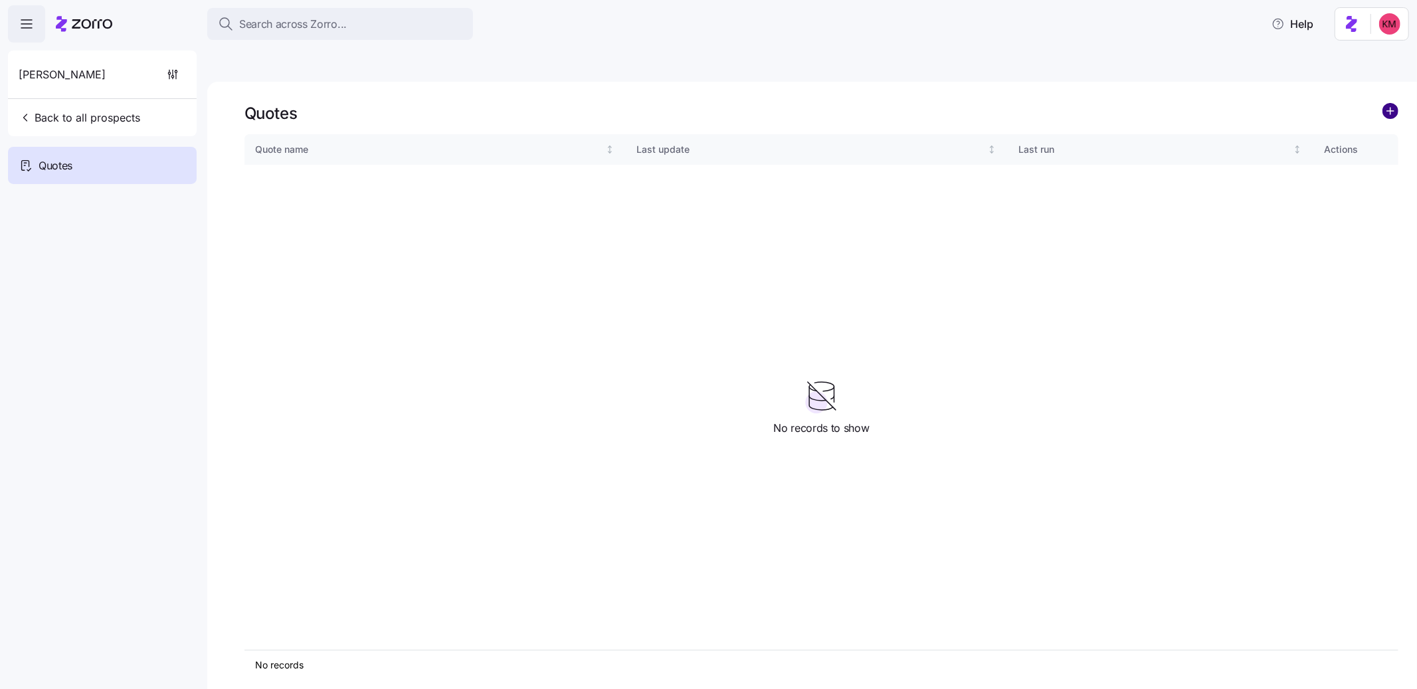
click at [1384, 104] on circle "add icon" at bounding box center [1390, 111] width 15 height 15
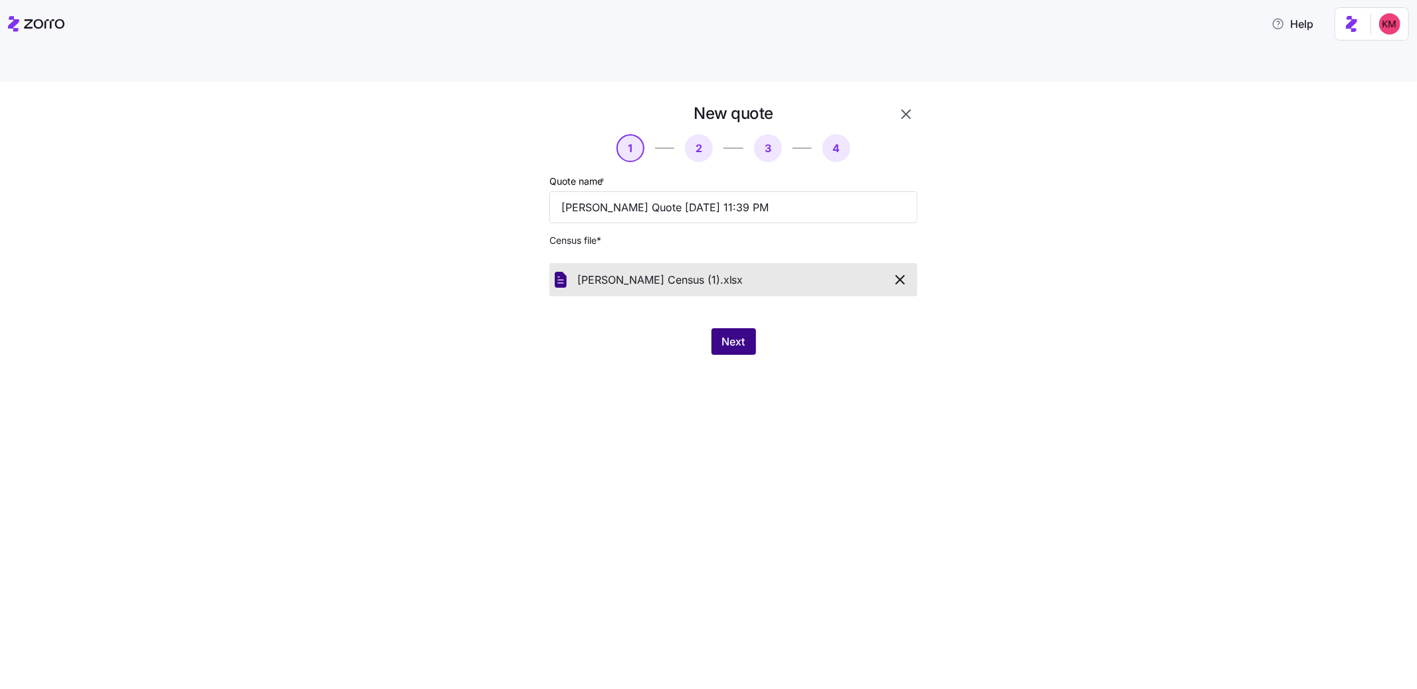
click at [713, 328] on button "Next" at bounding box center [733, 341] width 45 height 27
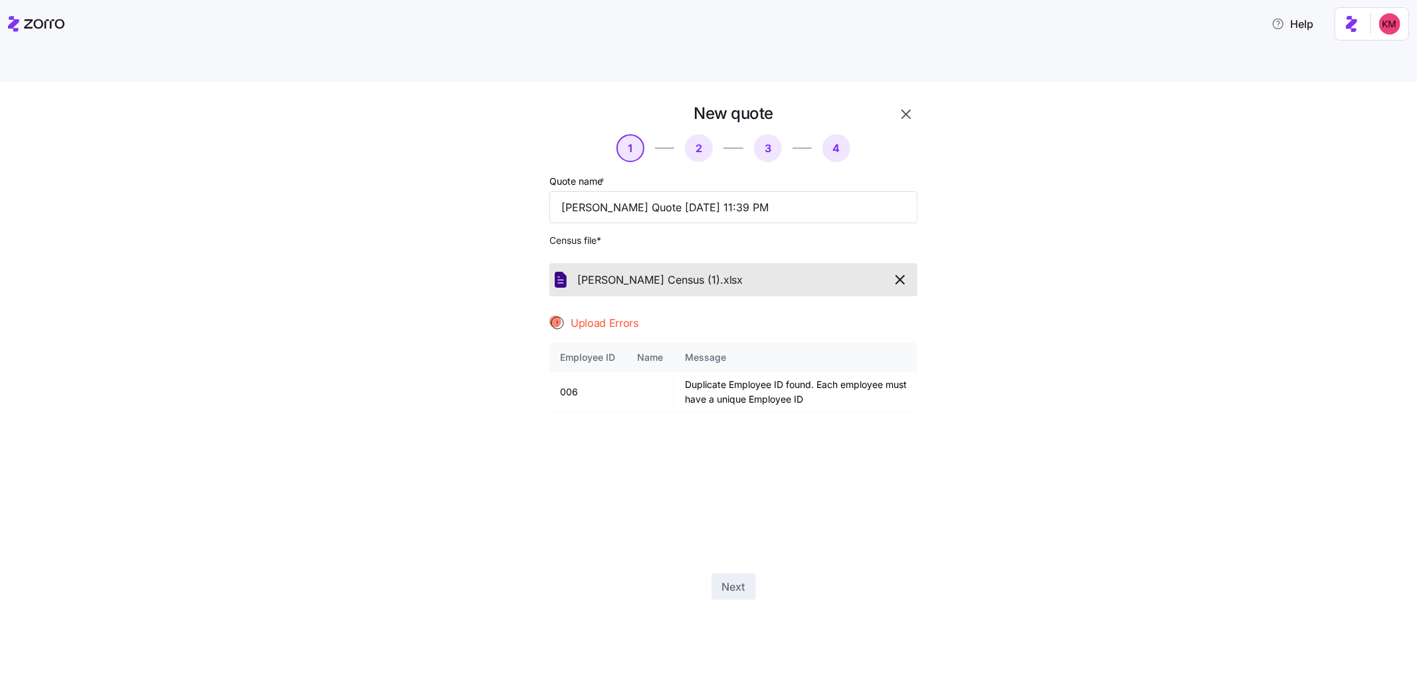
click at [902, 272] on icon "button" at bounding box center [900, 280] width 16 height 16
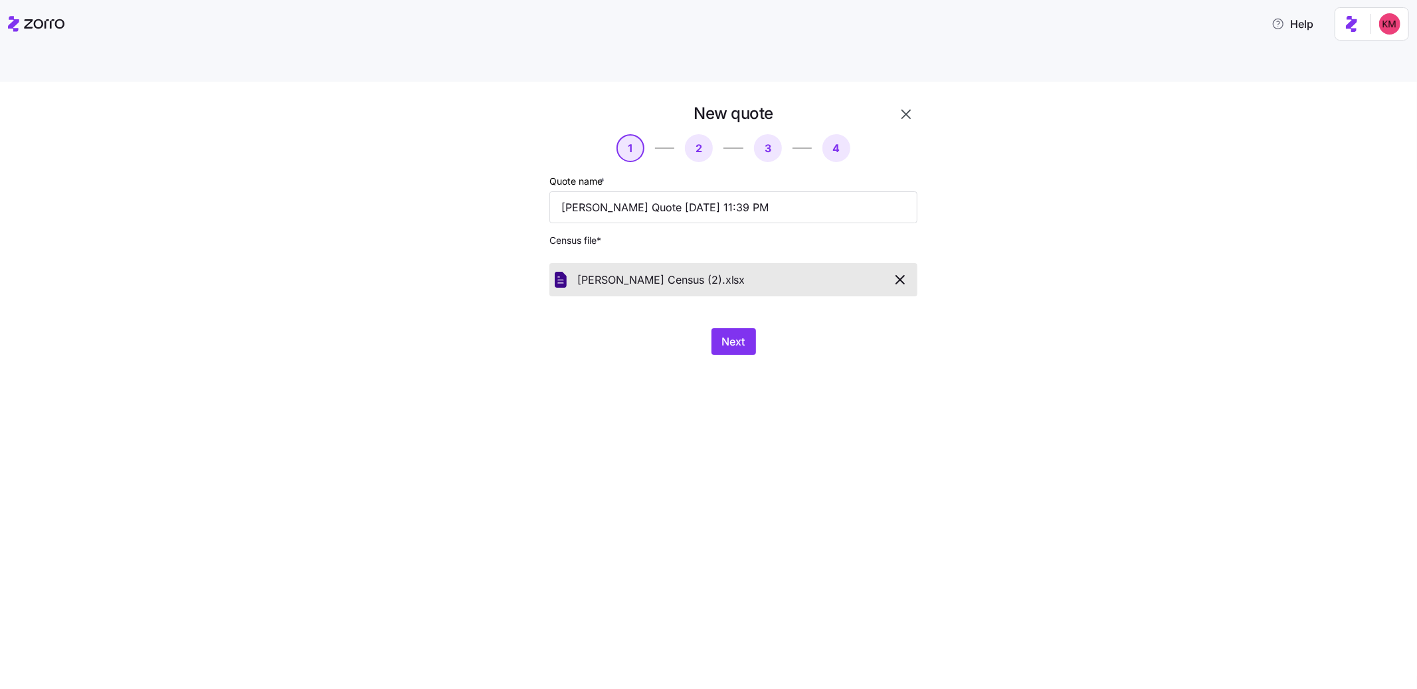
click at [599, 354] on div "New quote 1 2 3 4 Quote name * Lillie Pearl Quote 08/28/2025 11:39 PM Census fi…" at bounding box center [708, 401] width 1417 height 638
click at [726, 333] on span "Next" at bounding box center [733, 341] width 23 height 16
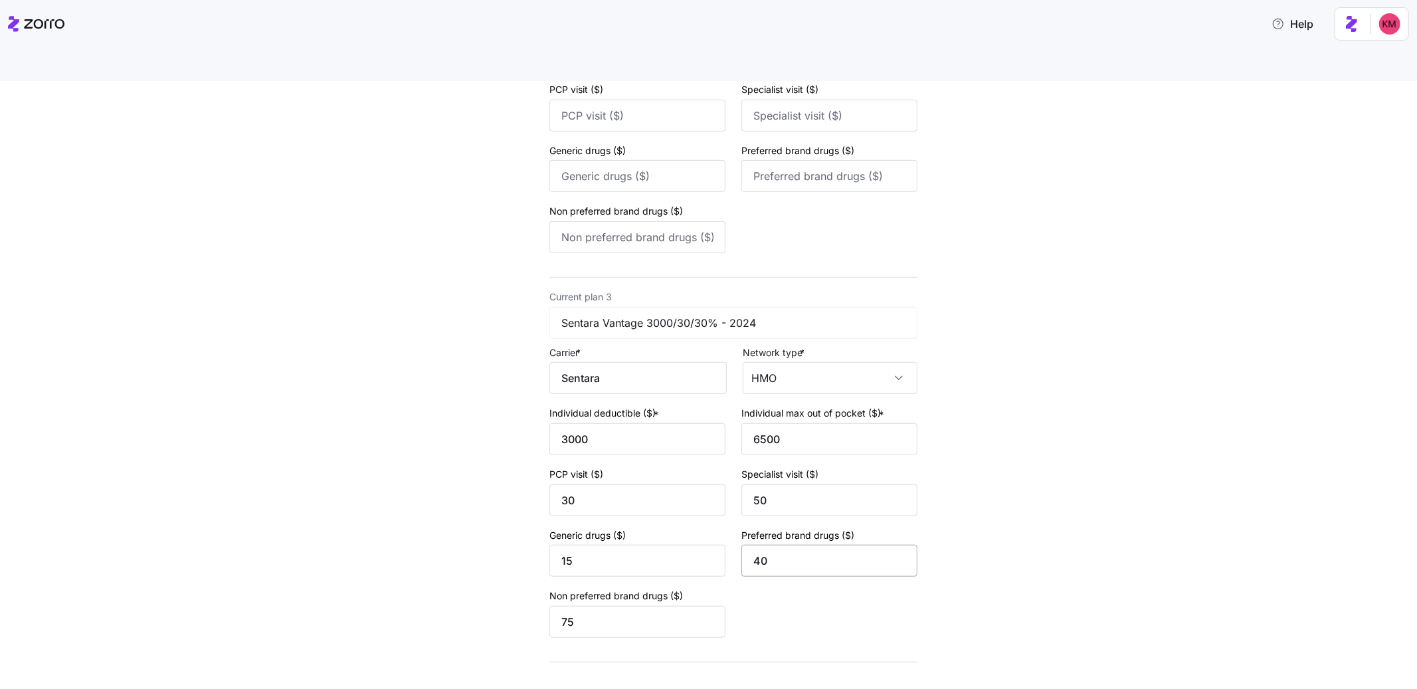
scroll to position [731, 0]
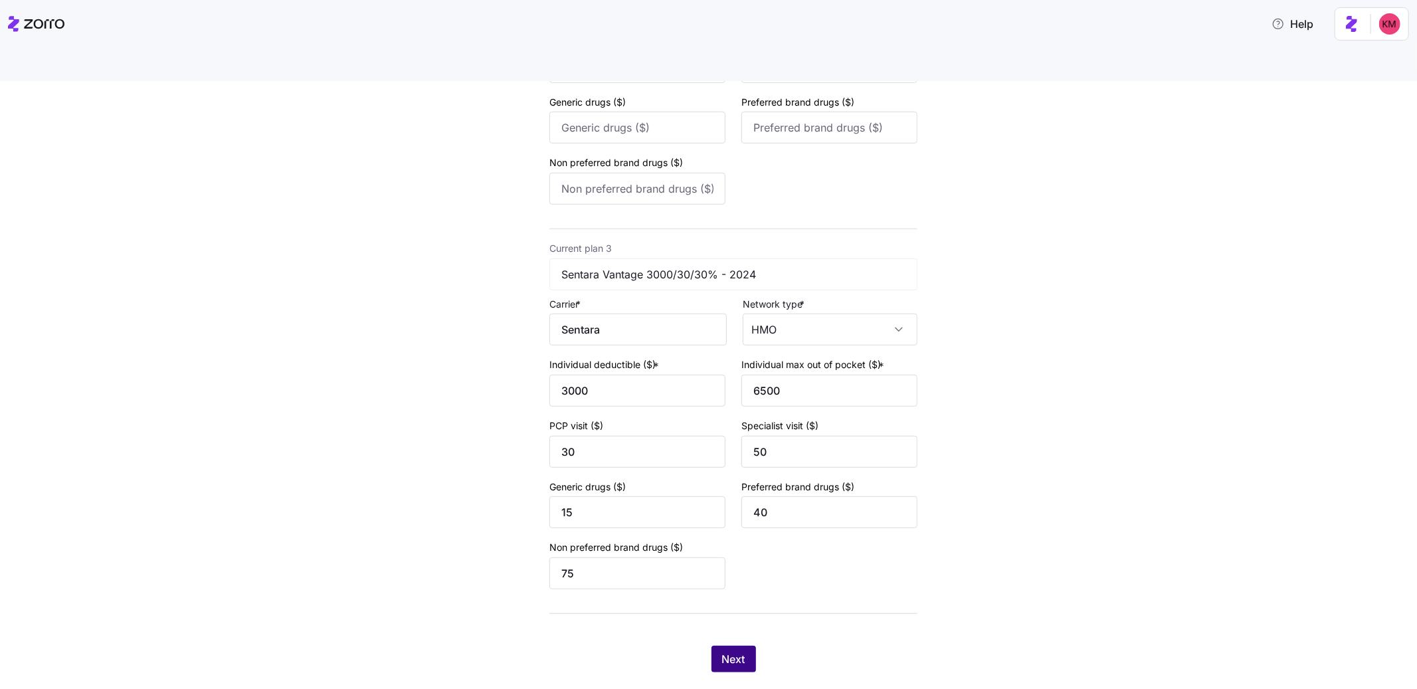
click at [723, 646] on button "Next" at bounding box center [733, 659] width 45 height 27
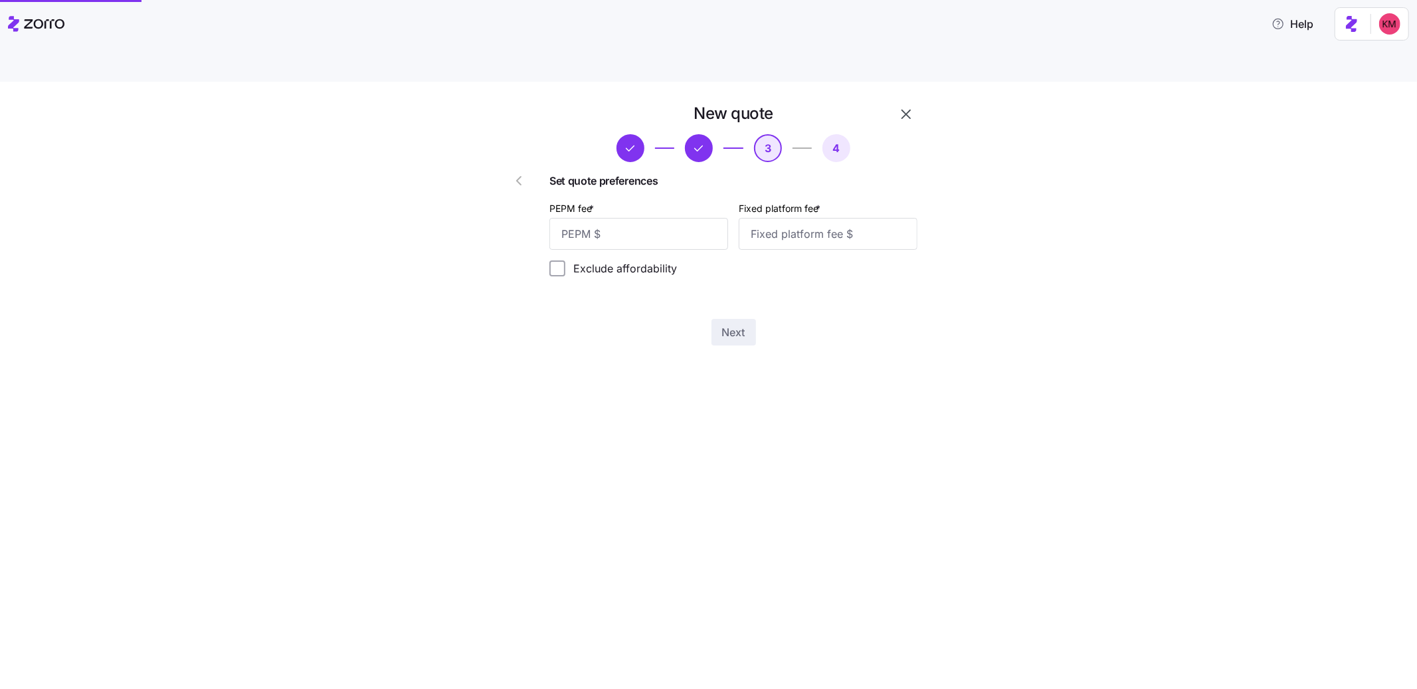
scroll to position [0, 0]
click at [650, 218] on input "PEPM fee *" at bounding box center [638, 234] width 179 height 32
type input "25"
type input "1000"
click at [717, 319] on button "Next" at bounding box center [733, 332] width 45 height 27
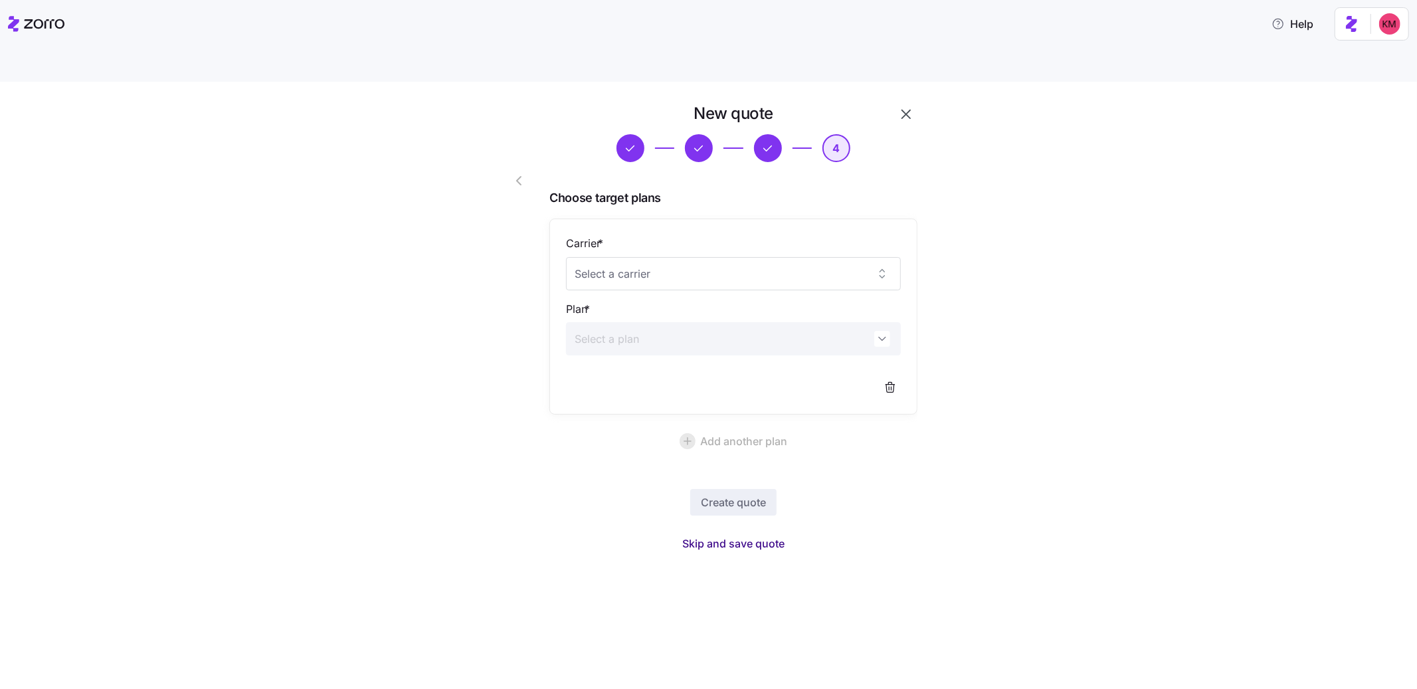
click at [743, 535] on span "Skip and save quote" at bounding box center [733, 543] width 102 height 16
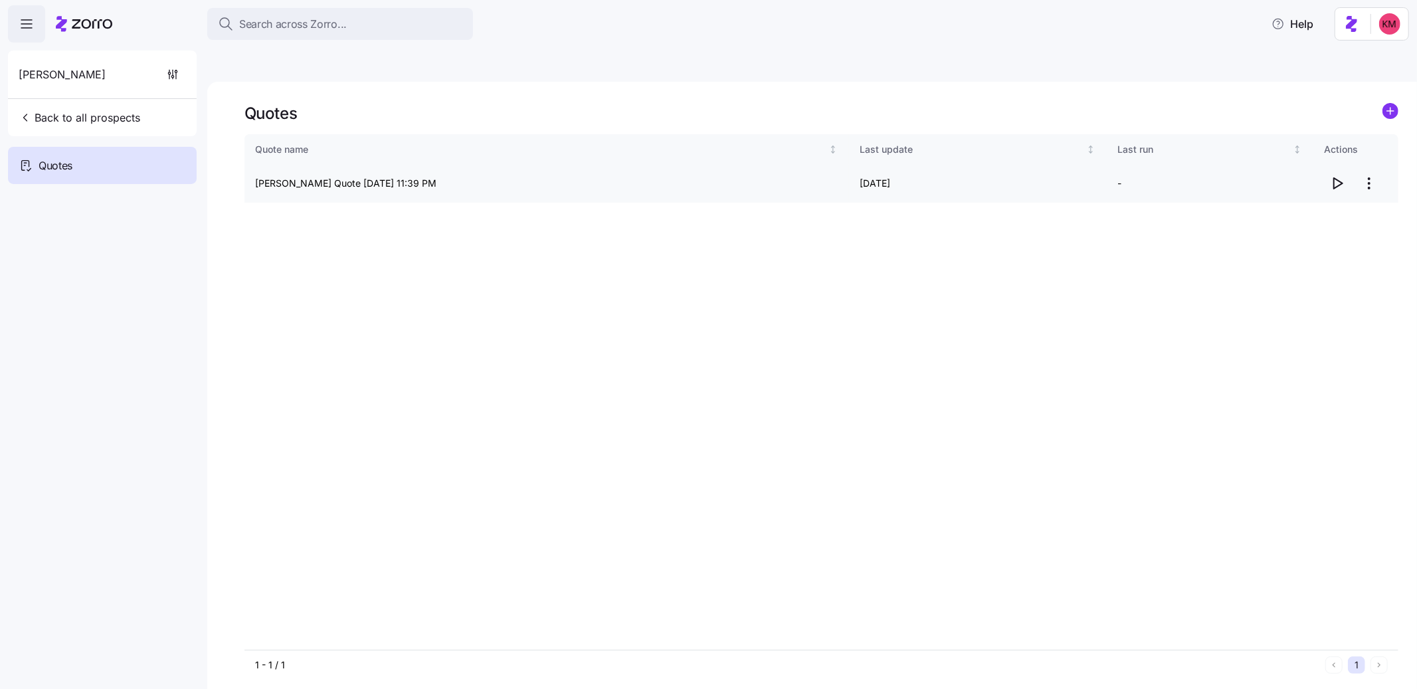
click at [1336, 175] on icon "button" at bounding box center [1337, 183] width 16 height 16
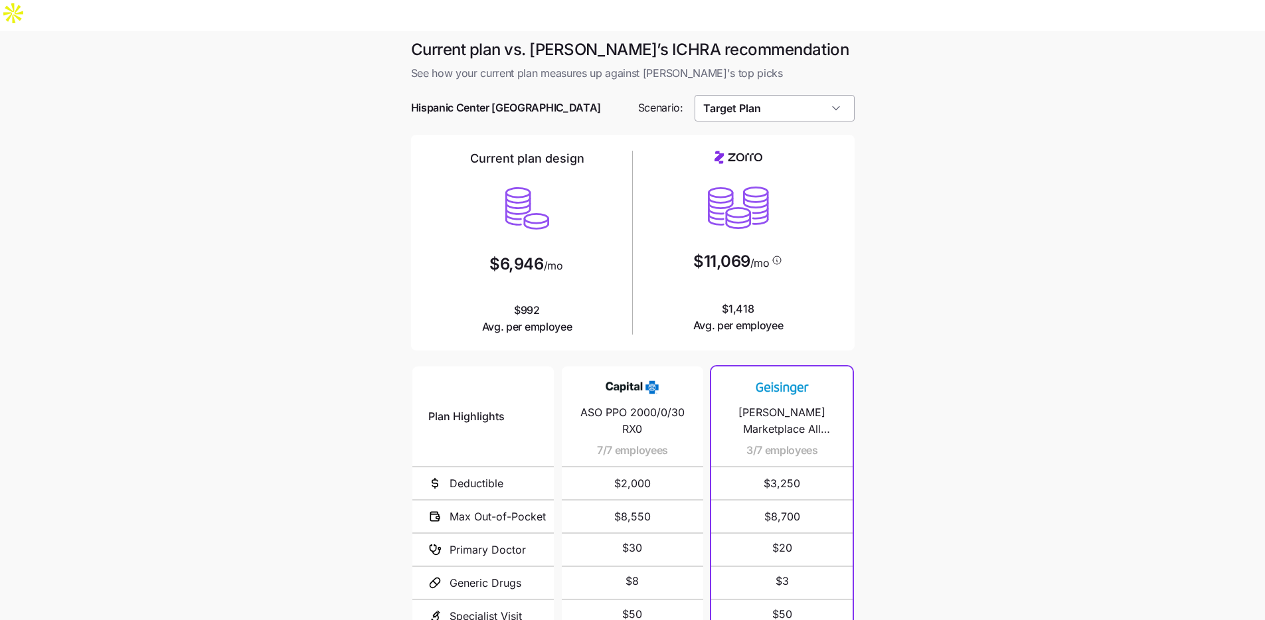
click at [797, 95] on input "Target Plan" at bounding box center [775, 108] width 160 height 27
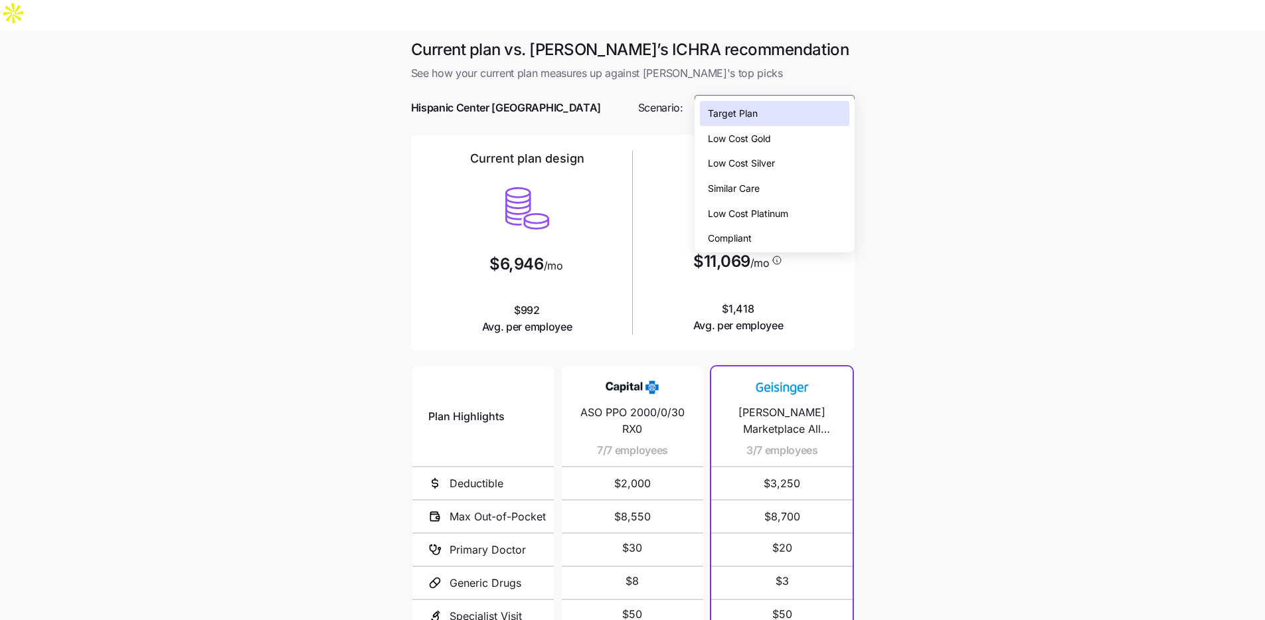
click at [798, 132] on div "Low Cost Gold" at bounding box center [774, 138] width 149 height 25
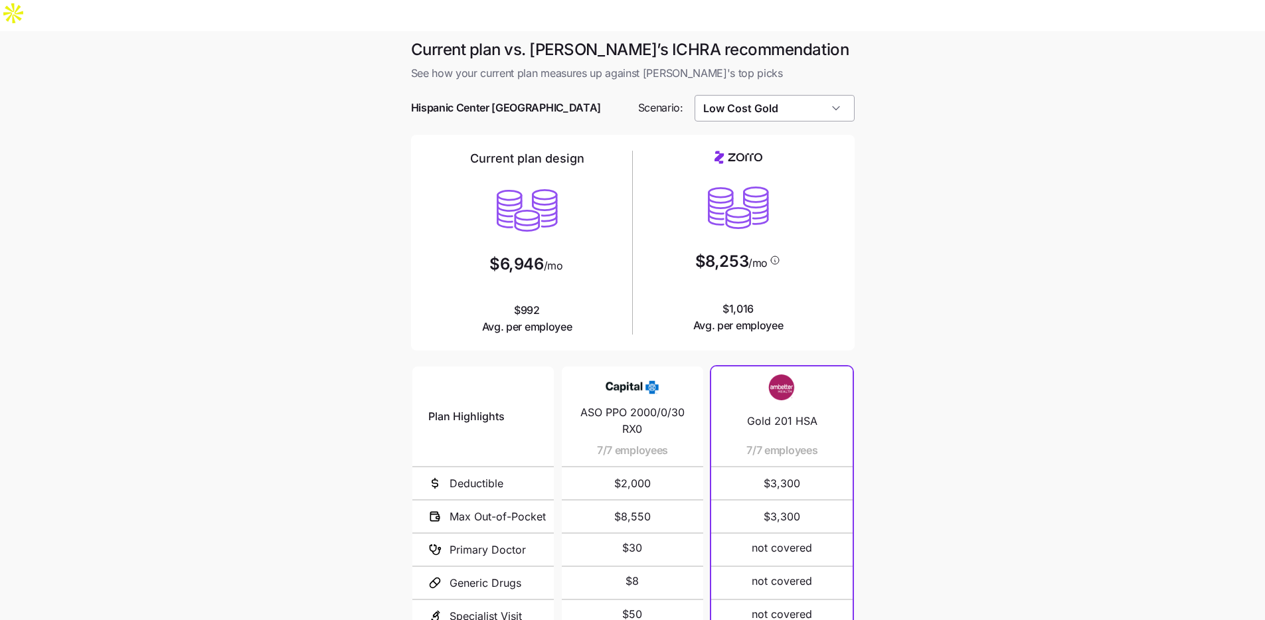
click at [796, 95] on input "Low Cost Gold" at bounding box center [775, 108] width 160 height 27
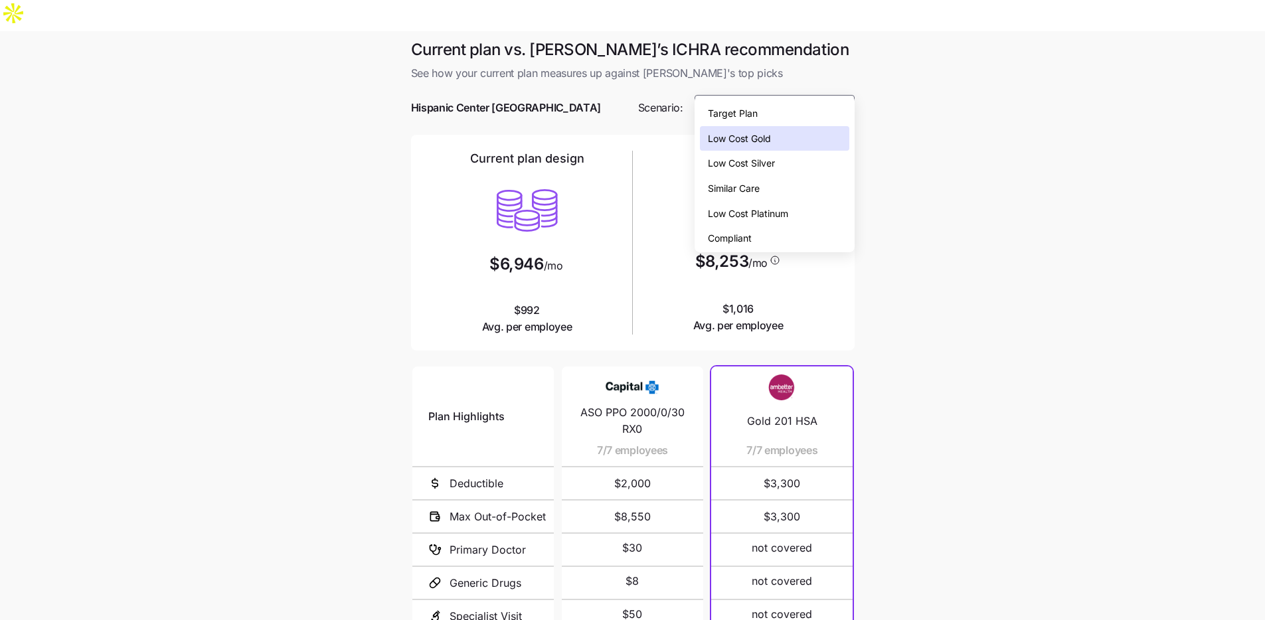
click at [777, 189] on div "Similar Care" at bounding box center [774, 188] width 149 height 25
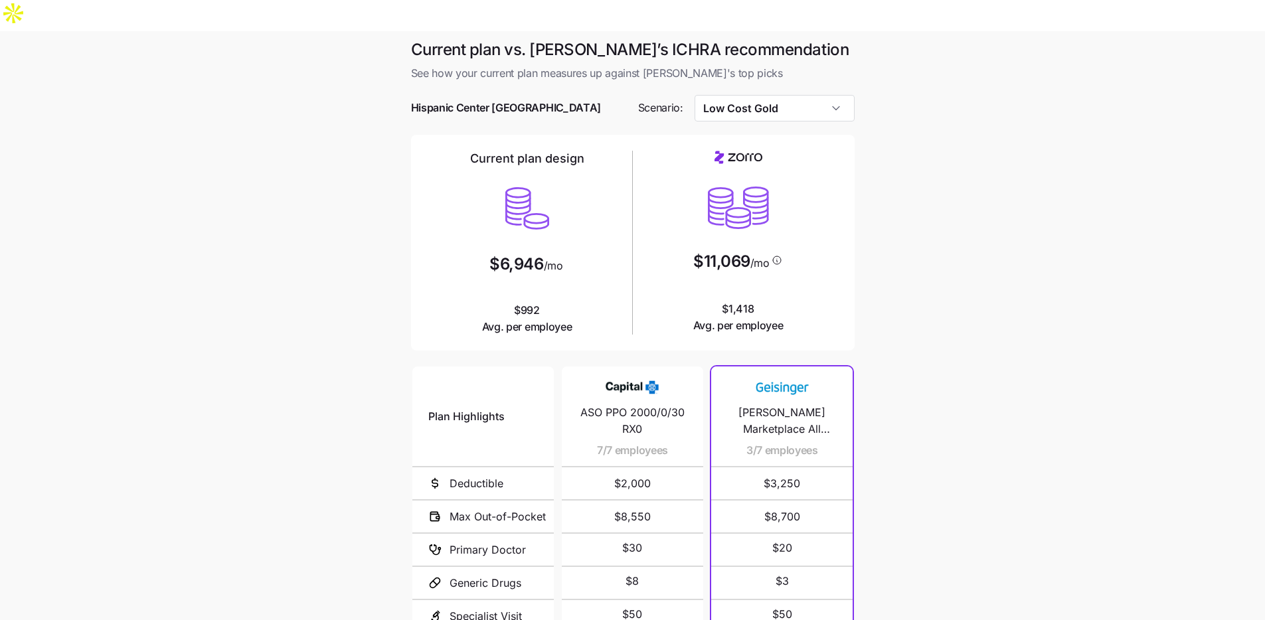
type input "Similar Care"
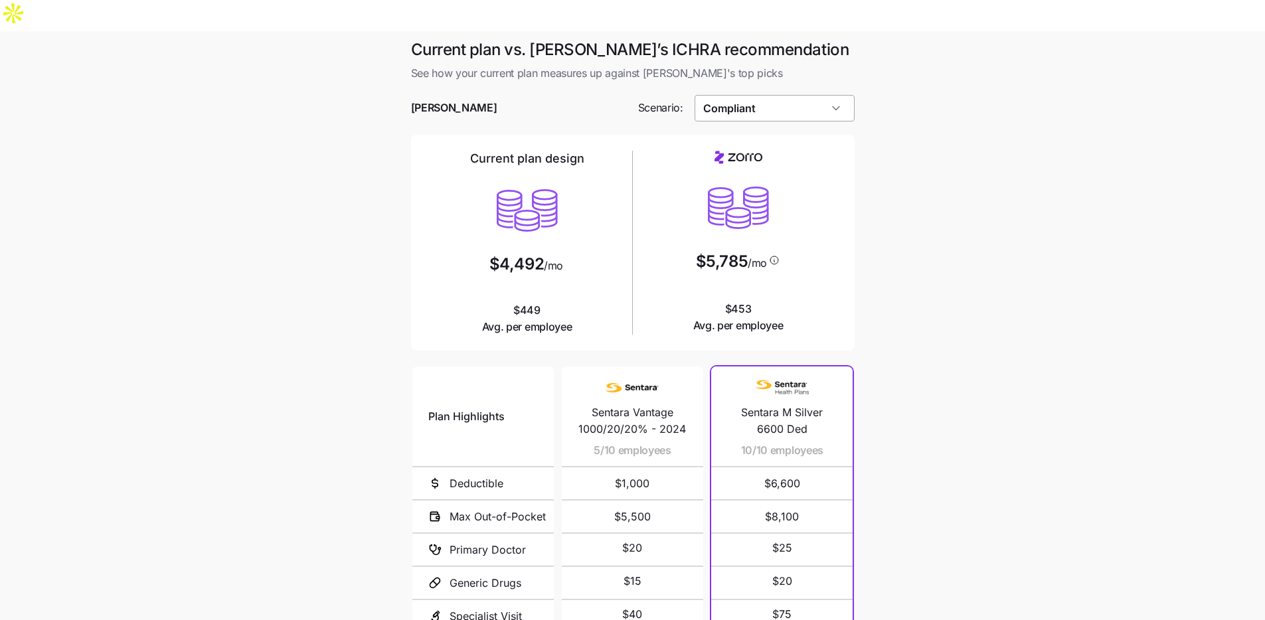
click at [785, 95] on input "Compliant" at bounding box center [775, 108] width 160 height 27
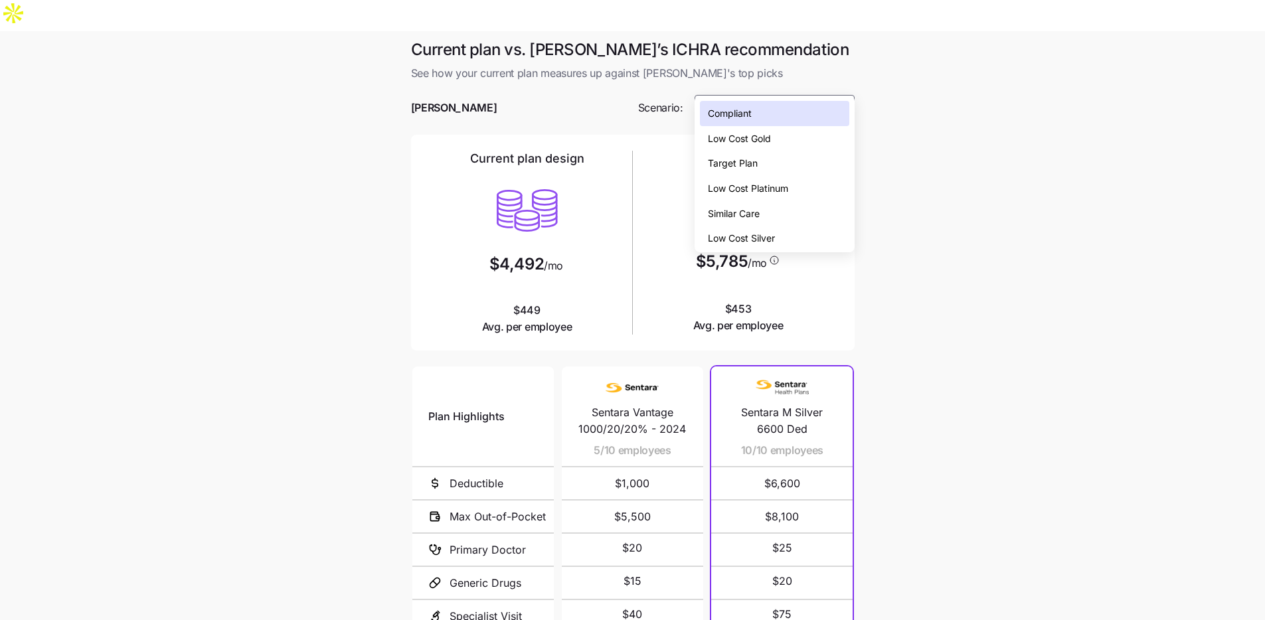
click at [771, 132] on span "Low Cost Gold" at bounding box center [739, 139] width 63 height 15
type input "Low Cost Gold"
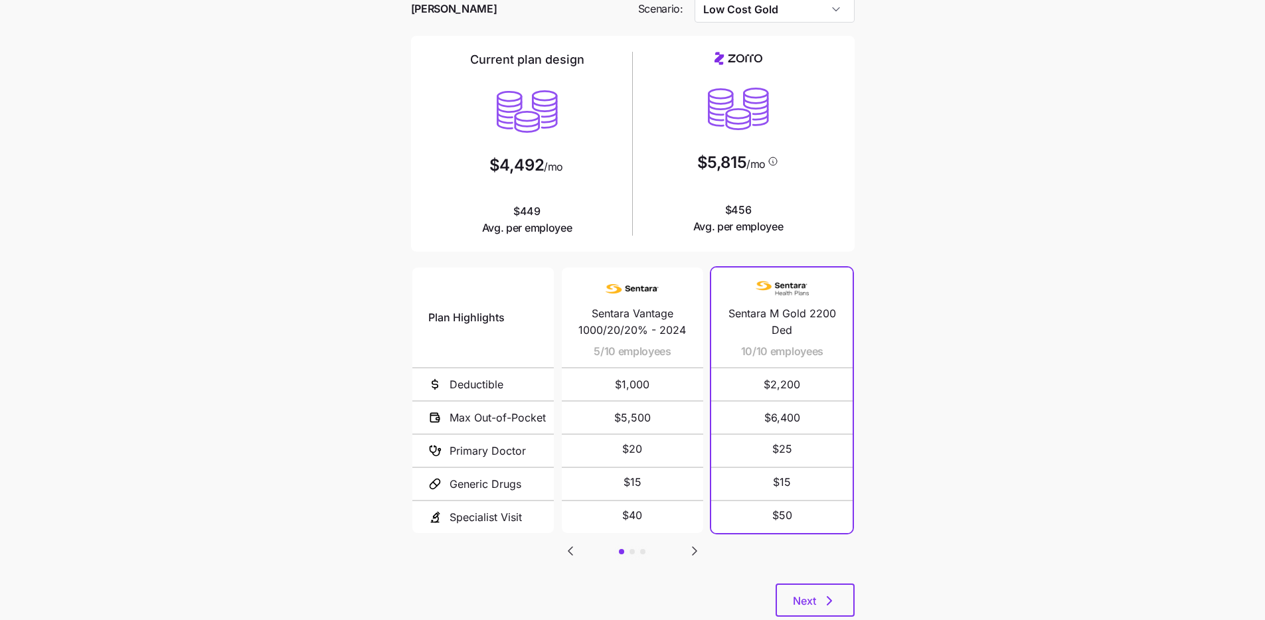
scroll to position [105, 0]
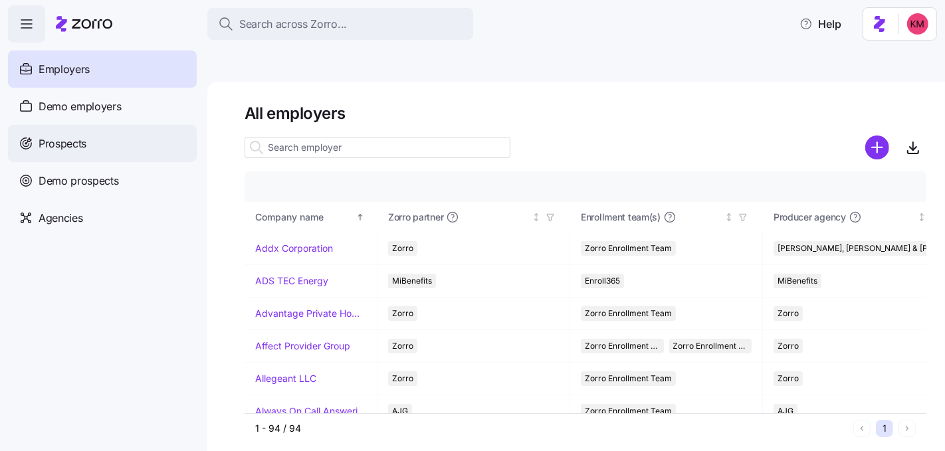
click at [76, 137] on span "Prospects" at bounding box center [63, 144] width 48 height 17
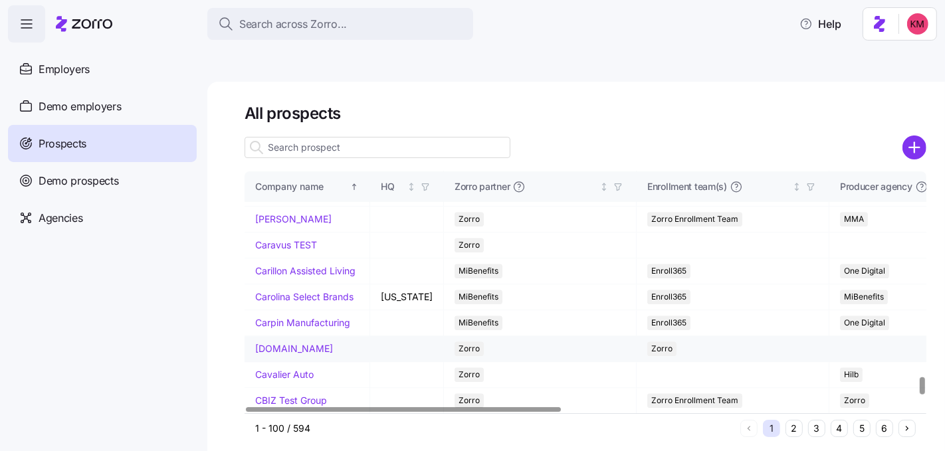
scroll to position [3075, 0]
click at [796, 420] on button "2" at bounding box center [793, 428] width 17 height 17
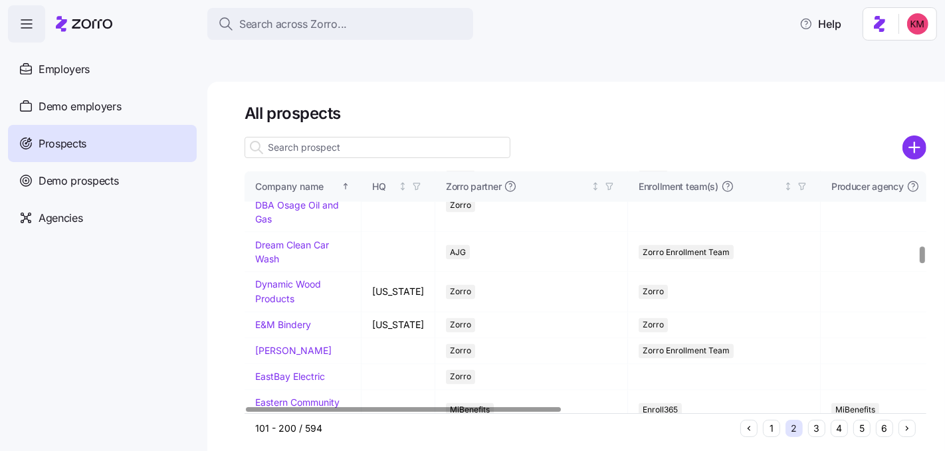
scroll to position [2044, 0]
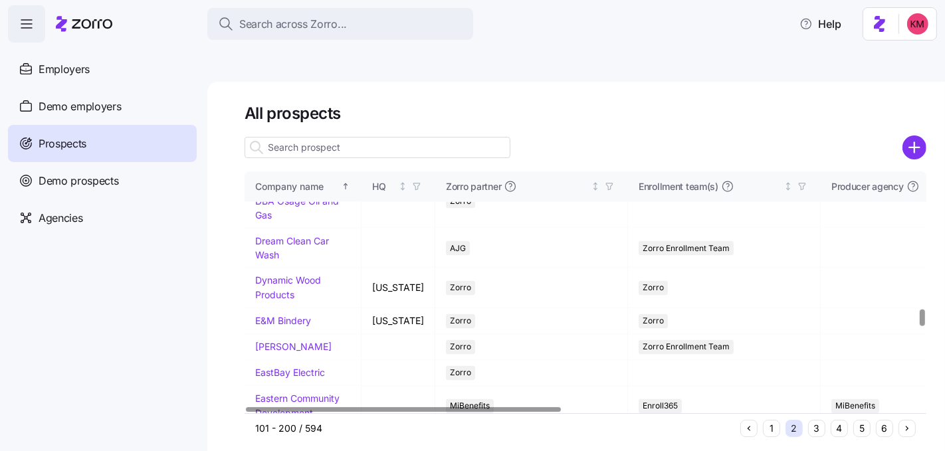
click at [274, 88] on link "Diamond Ironworks" at bounding box center [297, 82] width 84 height 11
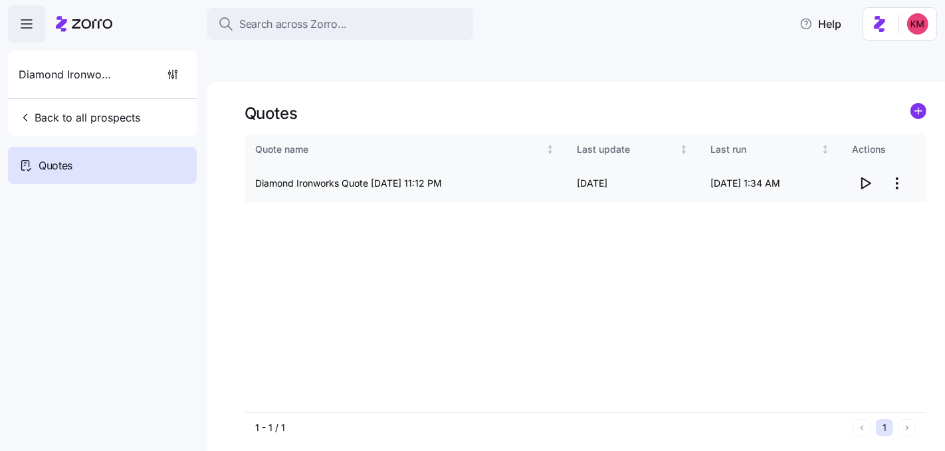
click at [864, 178] on icon "button" at bounding box center [866, 183] width 9 height 11
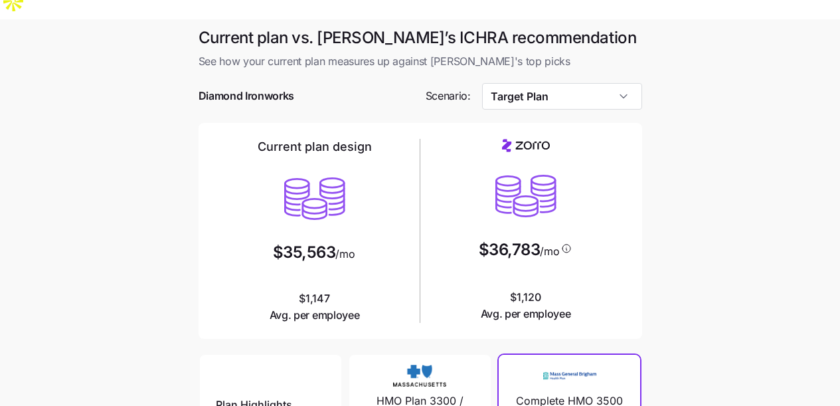
scroll to position [294, 0]
